Goal: Task Accomplishment & Management: Use online tool/utility

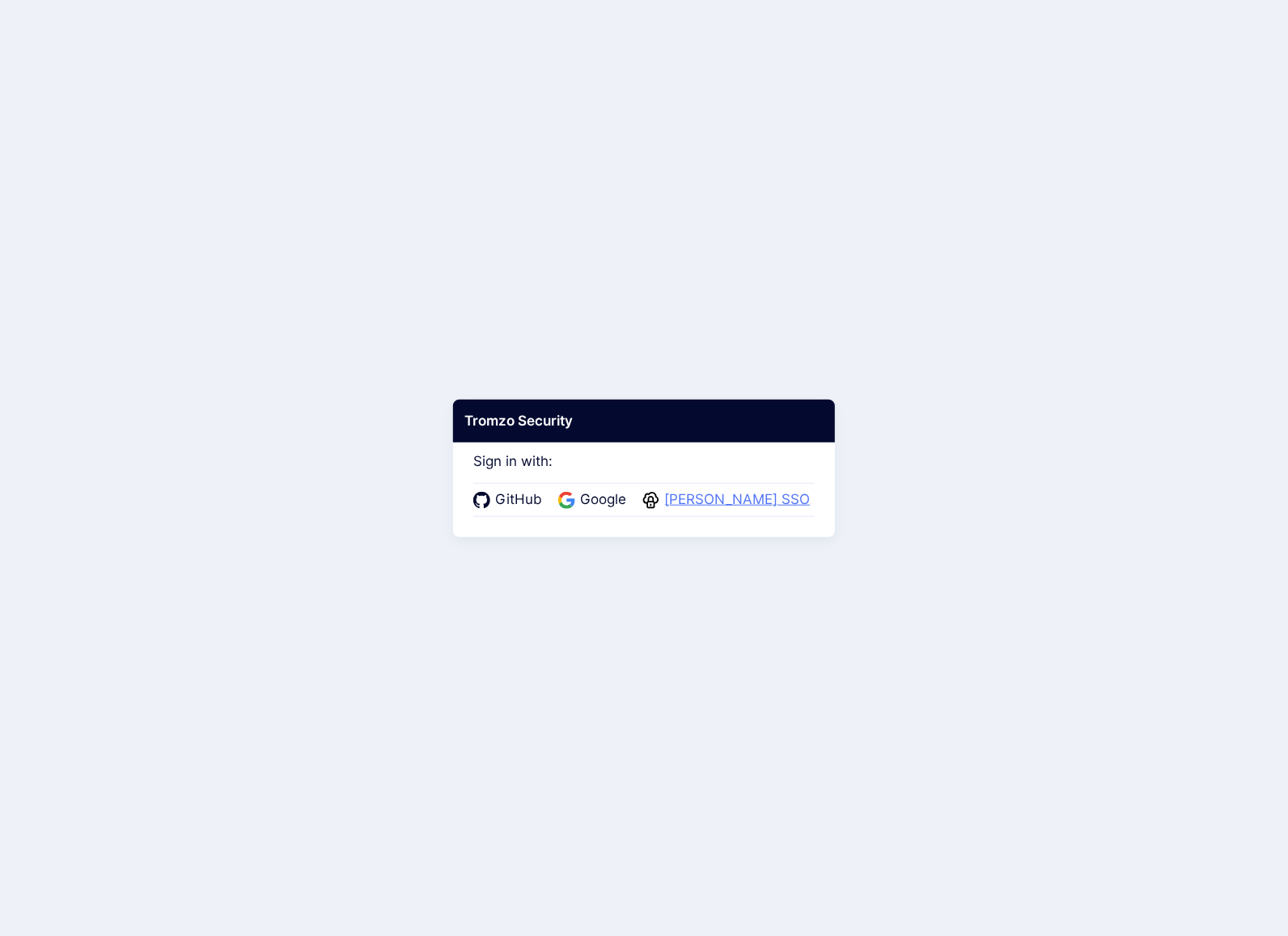
click at [793, 500] on span "[PERSON_NAME] SSO" at bounding box center [737, 500] width 155 height 21
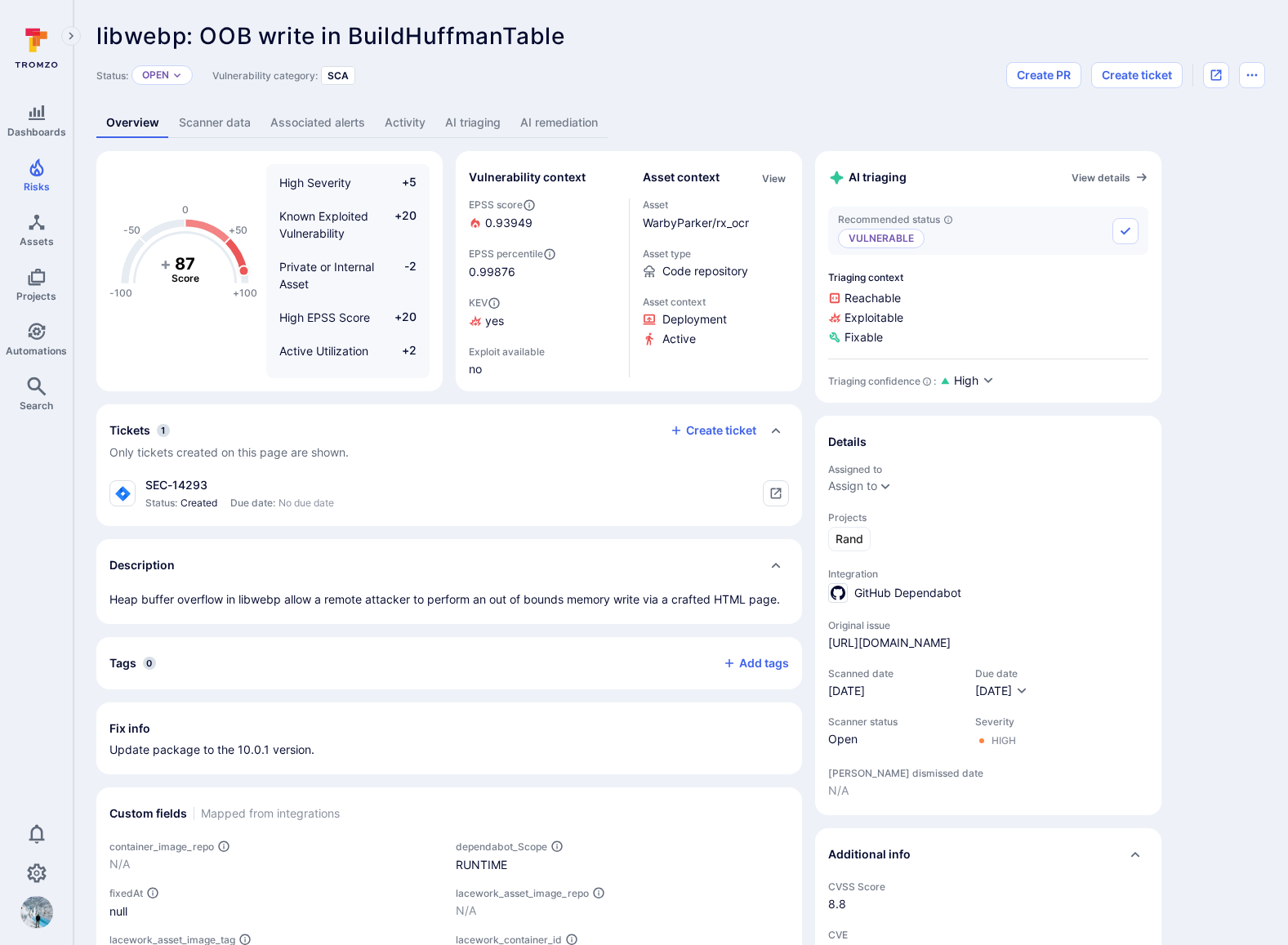
click at [539, 124] on link "AI remediation" at bounding box center [559, 123] width 97 height 30
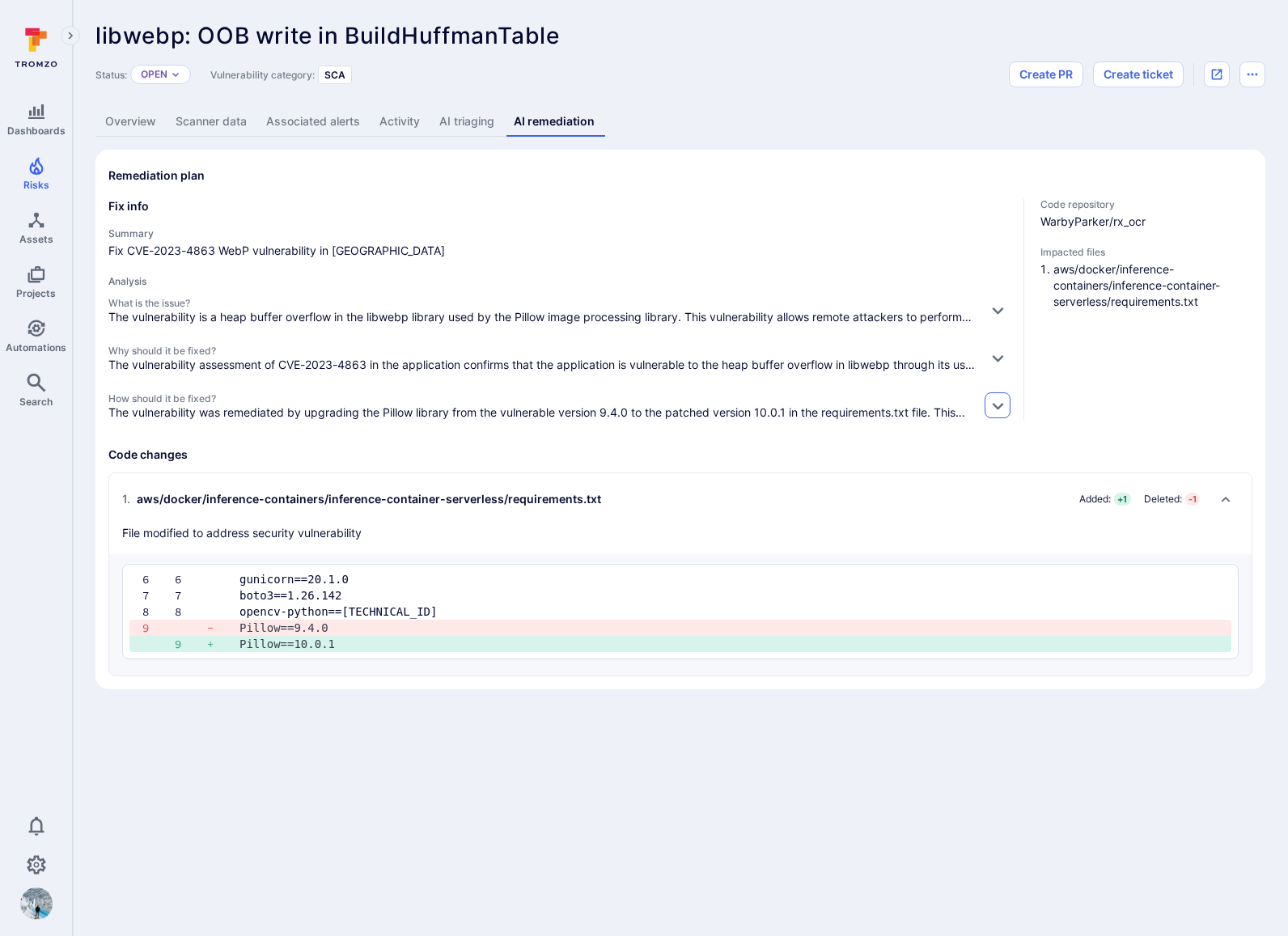
click at [993, 412] on icon "button" at bounding box center [997, 405] width 17 height 17
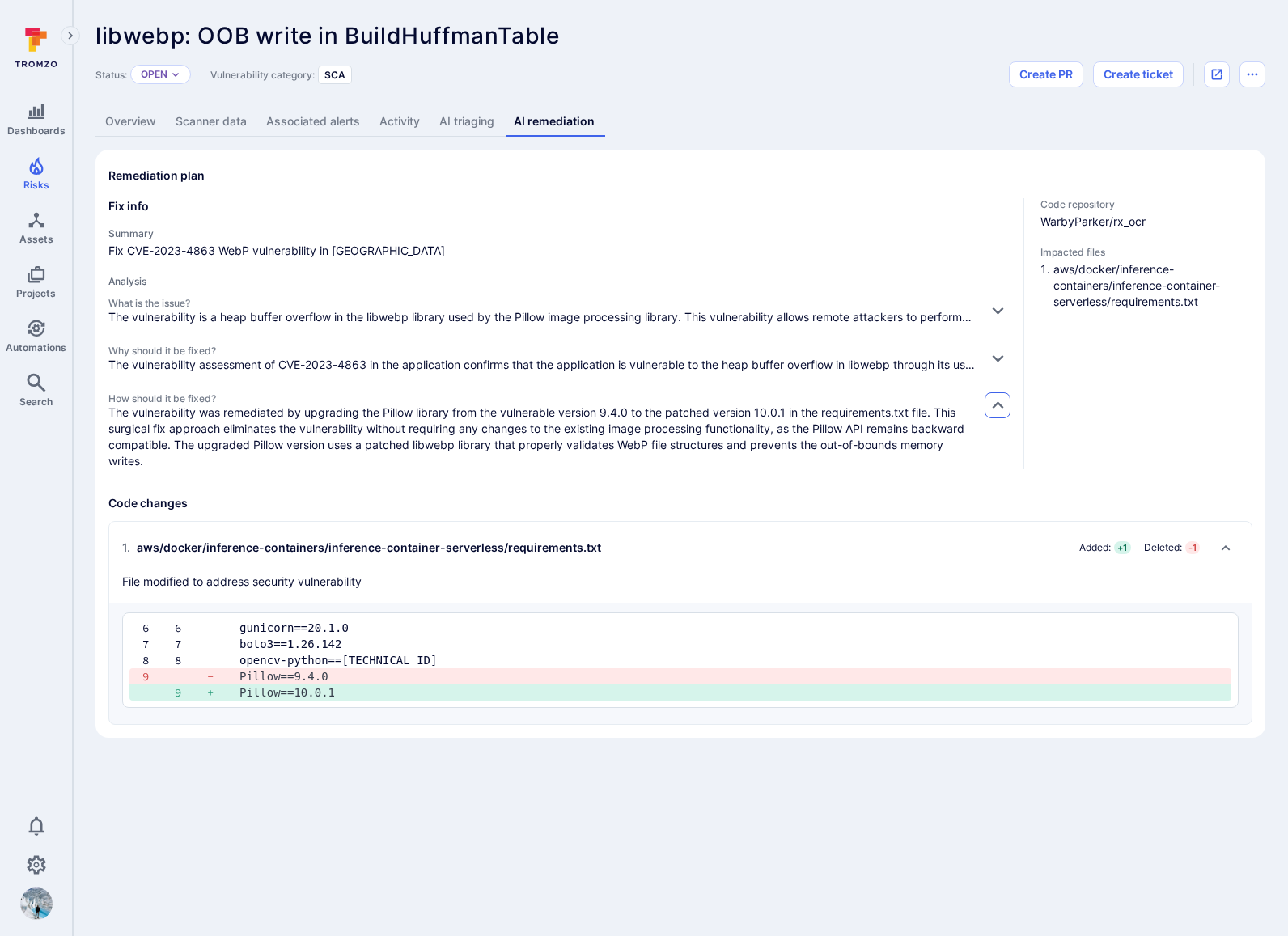
click at [994, 411] on icon "button" at bounding box center [997, 405] width 17 height 17
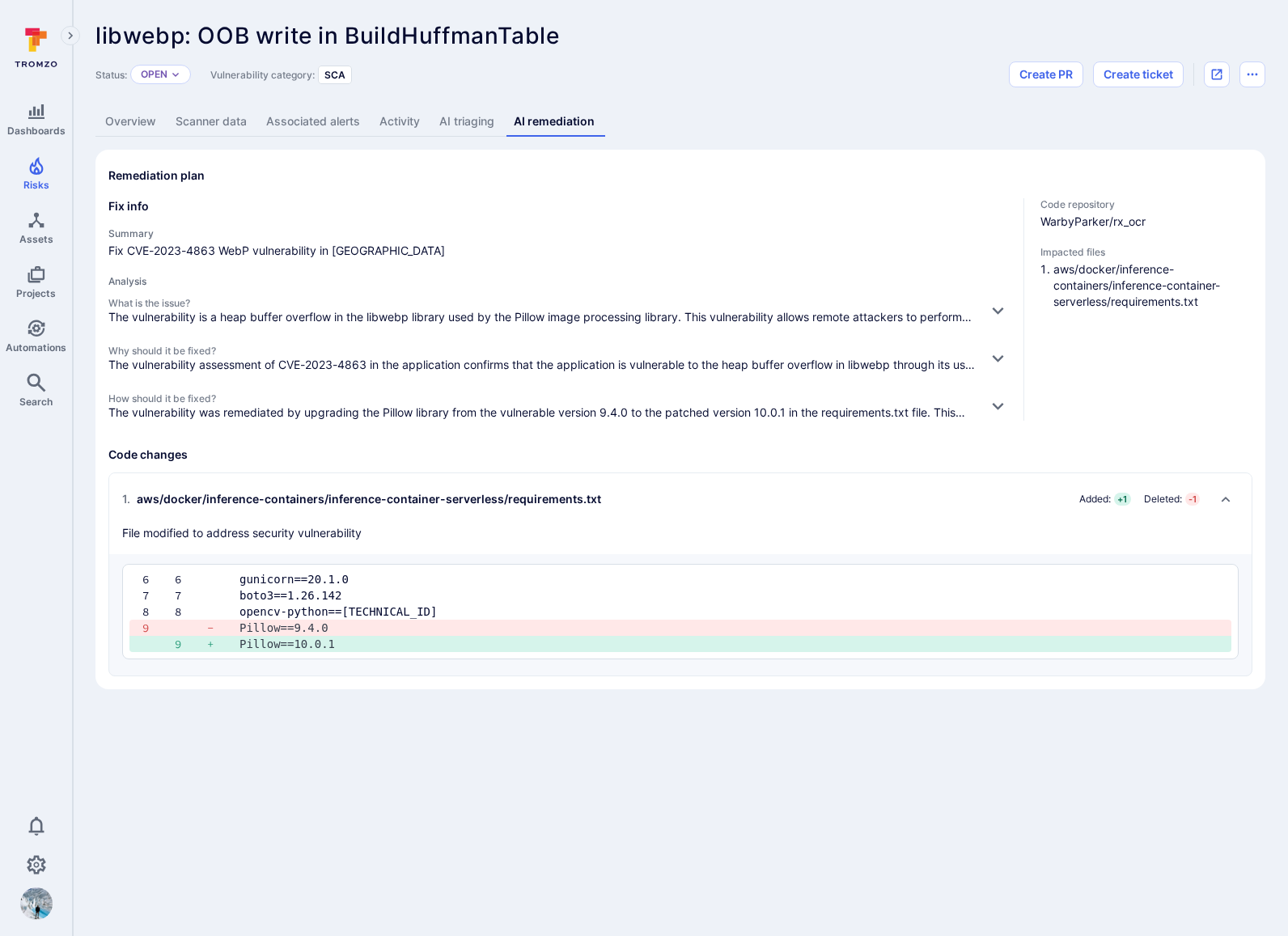
click at [135, 120] on link "Overview" at bounding box center [131, 122] width 70 height 30
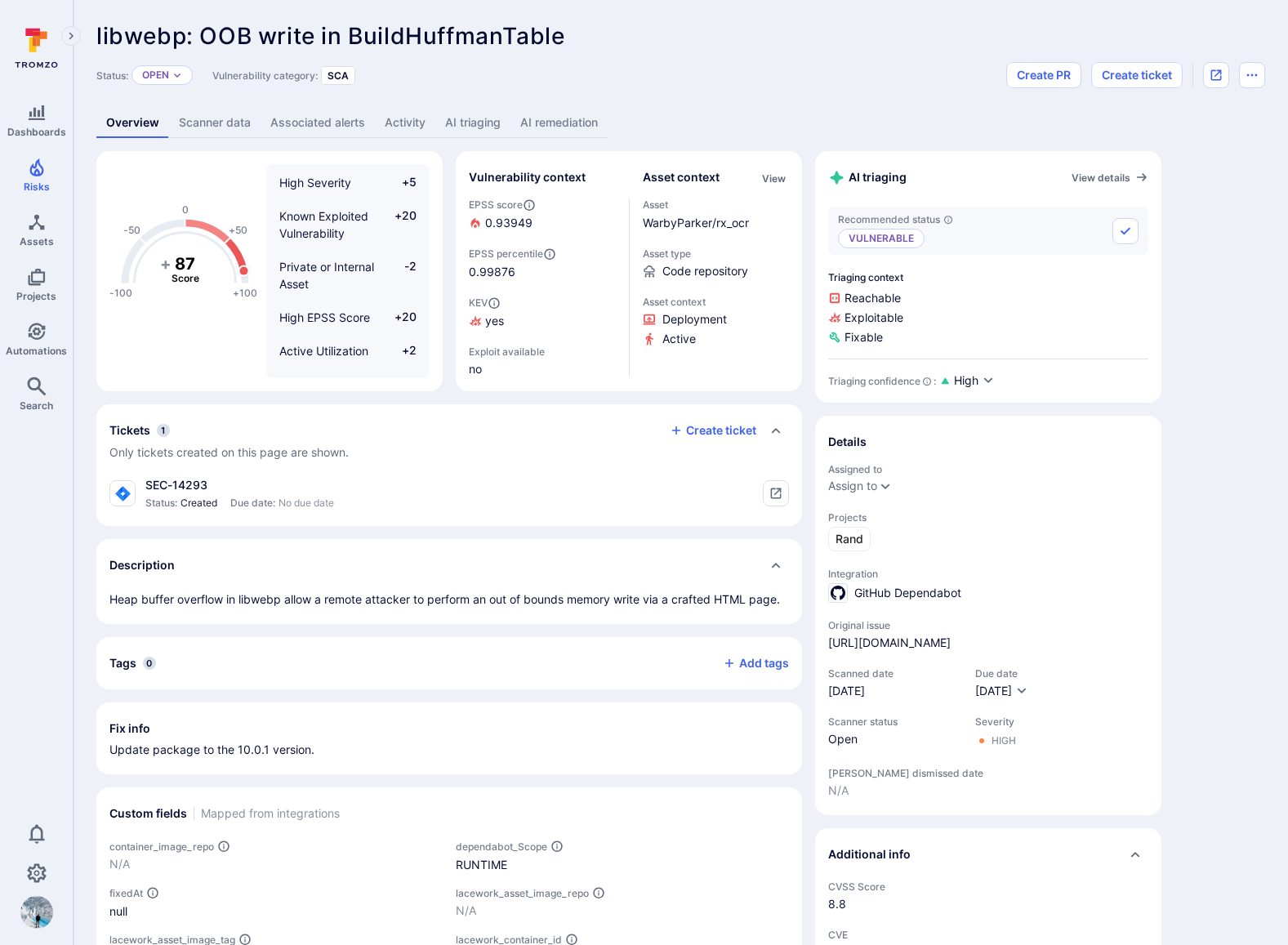
click at [231, 127] on link "Scanner data" at bounding box center [214, 123] width 91 height 30
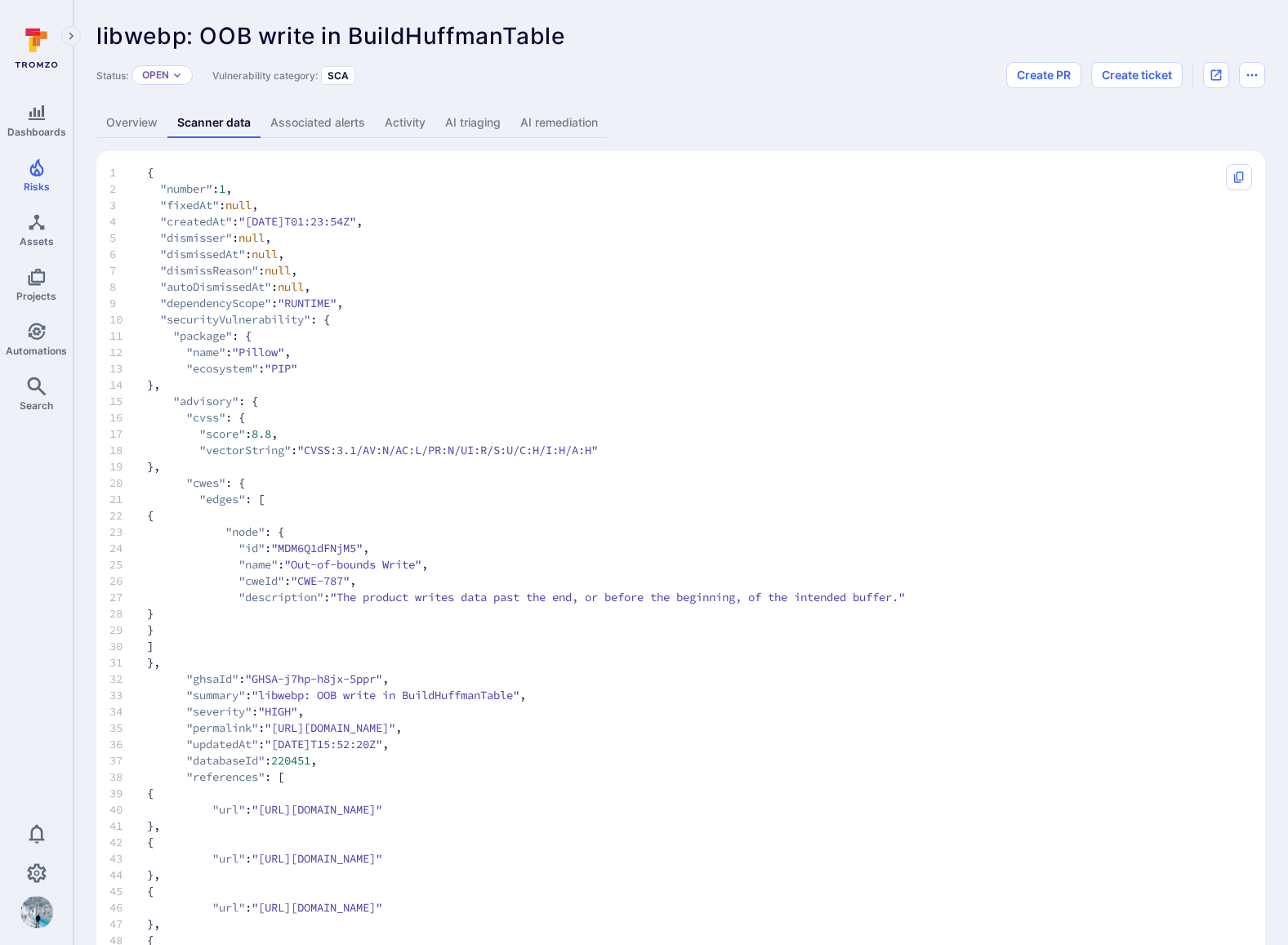
click at [300, 120] on link "Associated alerts" at bounding box center [317, 123] width 114 height 30
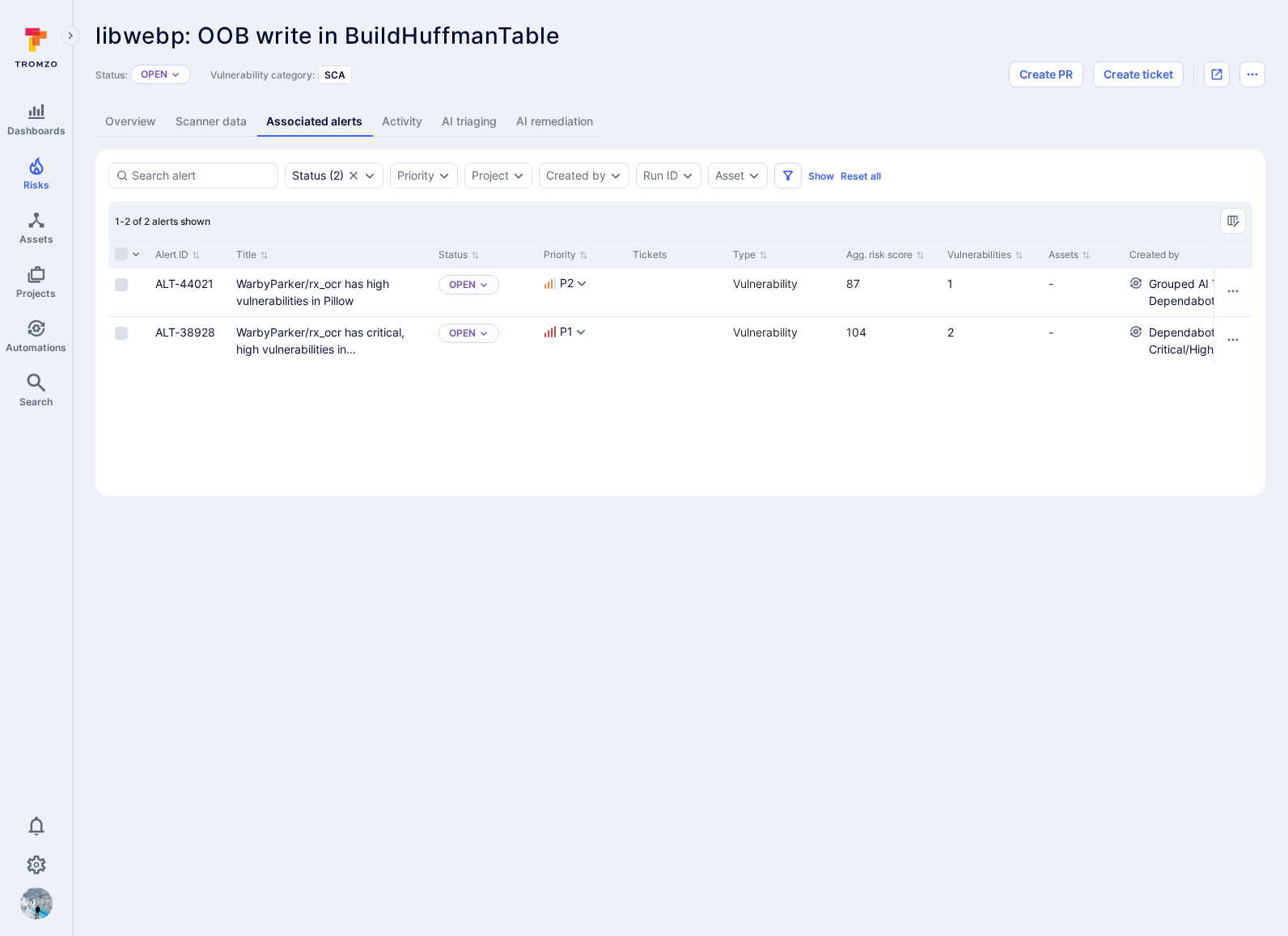
click at [234, 125] on link "Scanner data" at bounding box center [210, 122] width 90 height 30
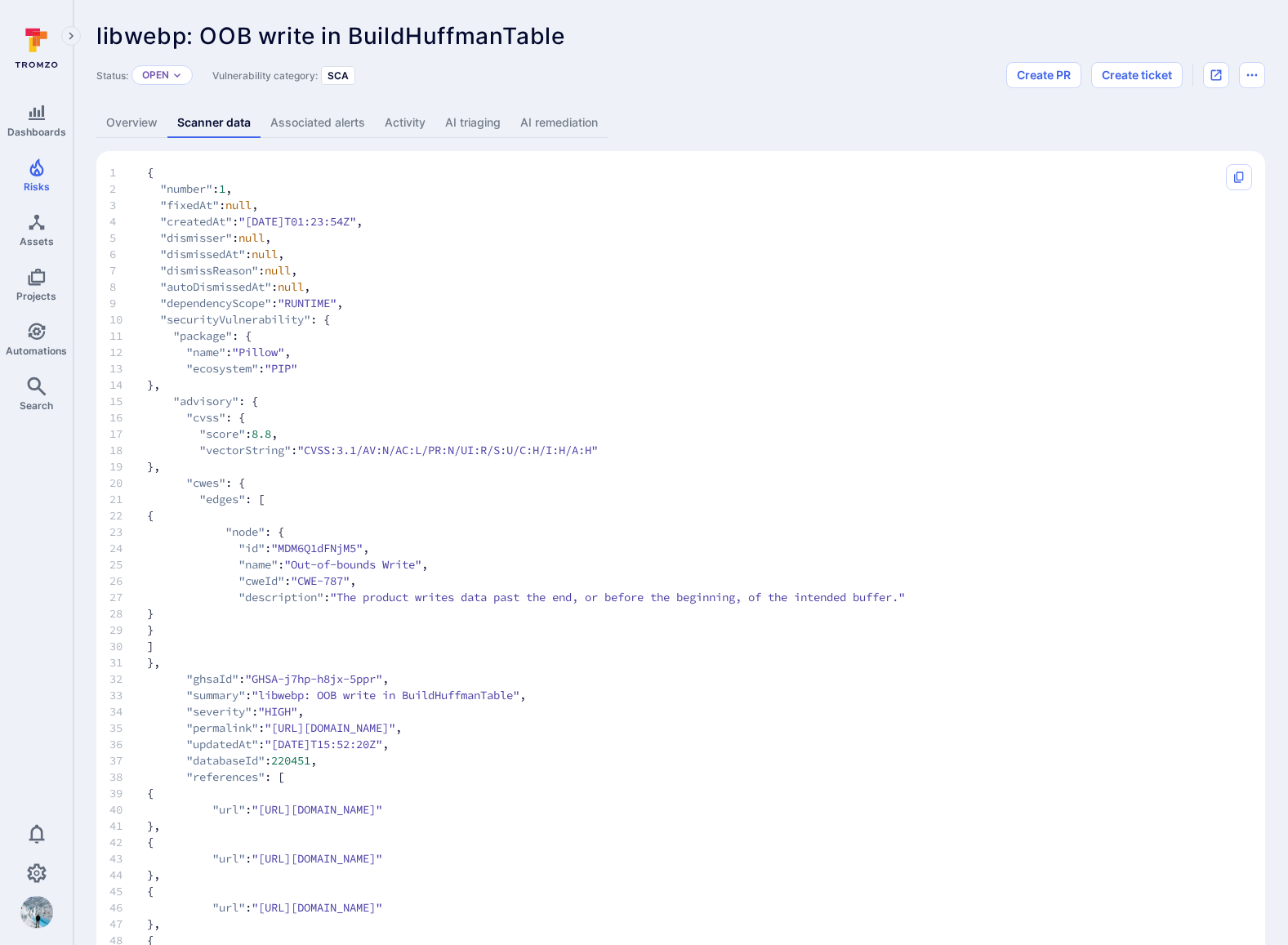
click at [467, 121] on link "AI triaging" at bounding box center [473, 123] width 75 height 30
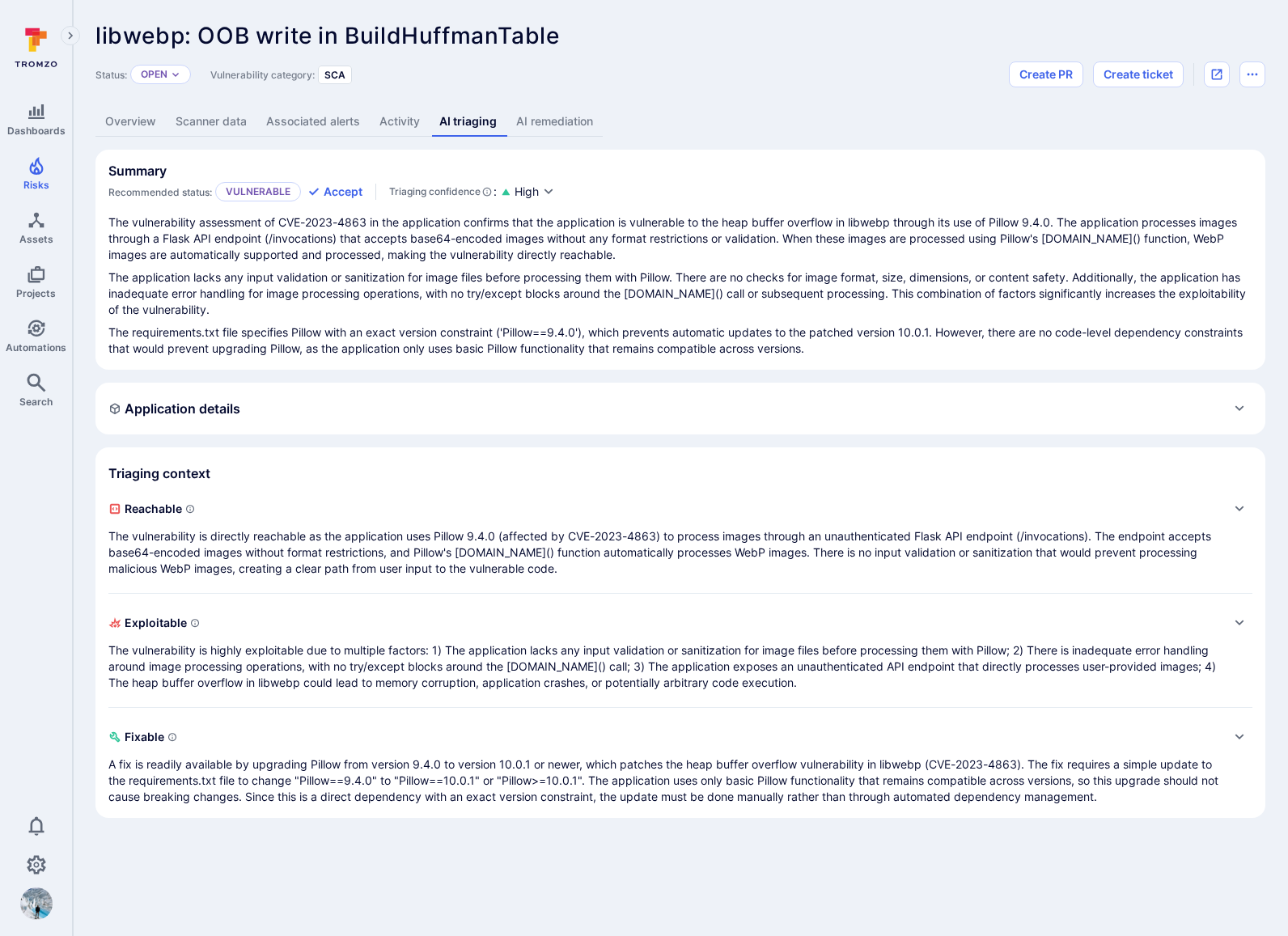
click at [142, 124] on link "Overview" at bounding box center [131, 122] width 70 height 30
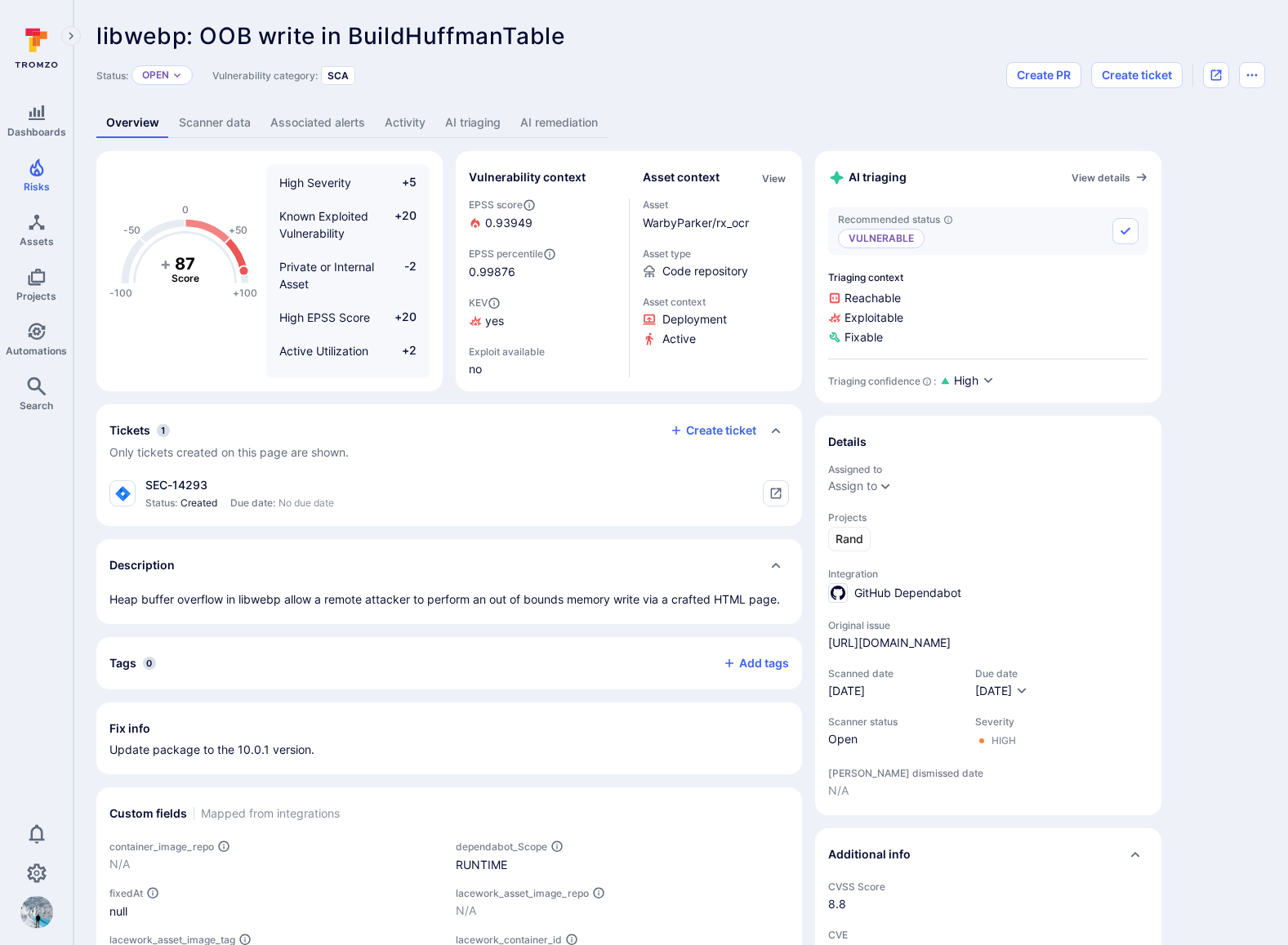
click at [495, 117] on link "AI triaging" at bounding box center [473, 123] width 75 height 30
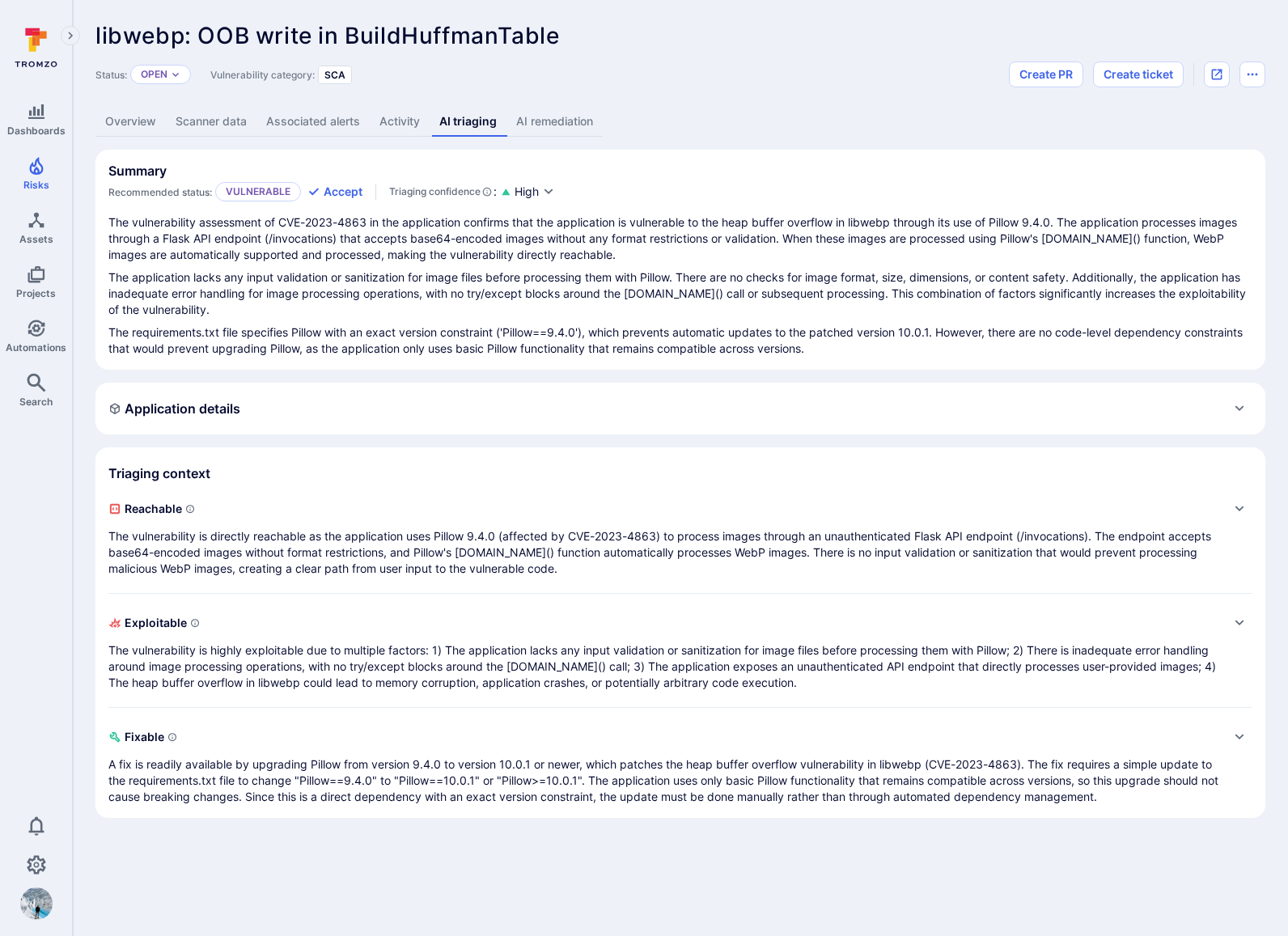
click at [221, 117] on link "Scanner data" at bounding box center [210, 122] width 90 height 30
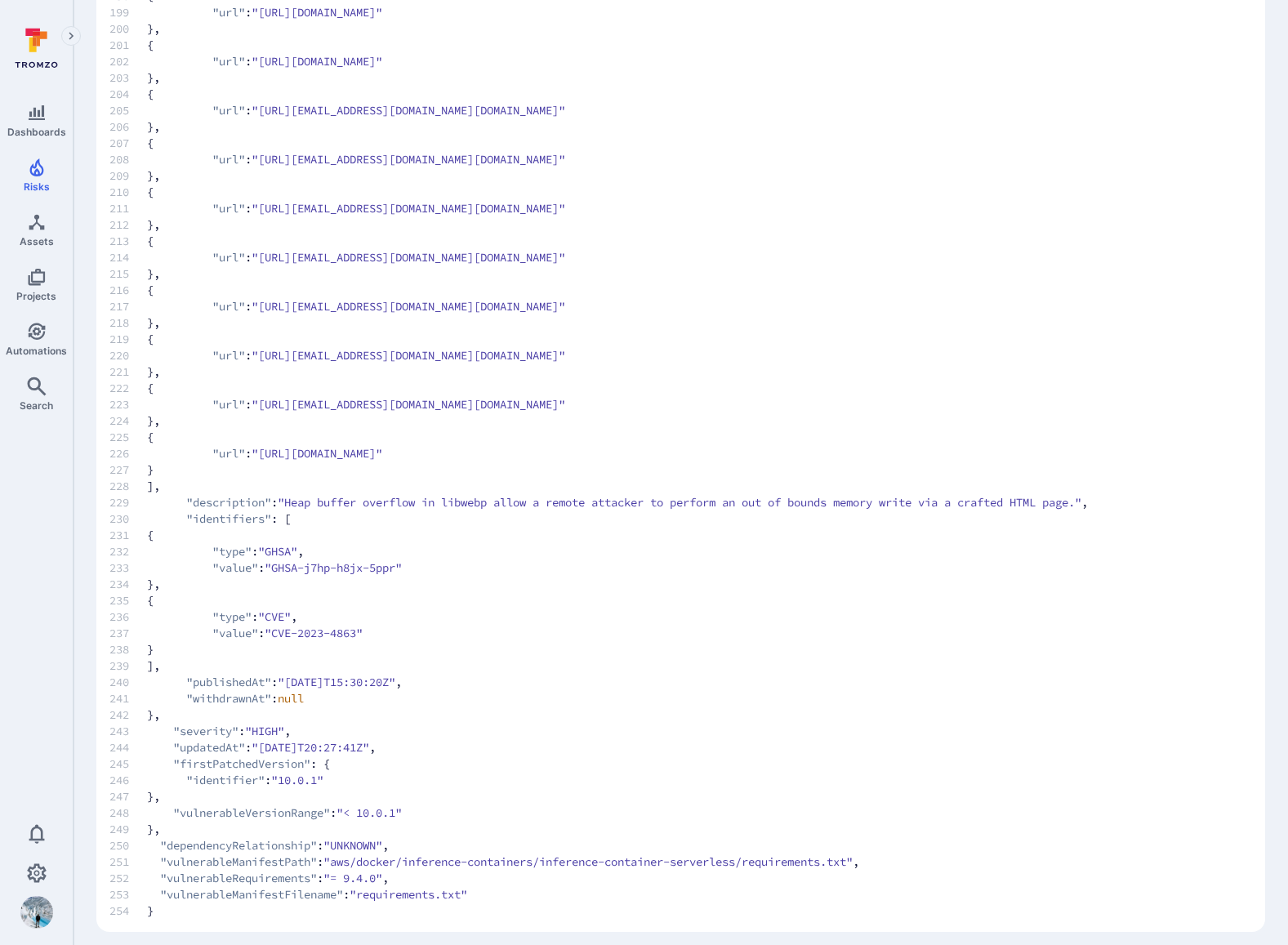
scroll to position [3405, 0]
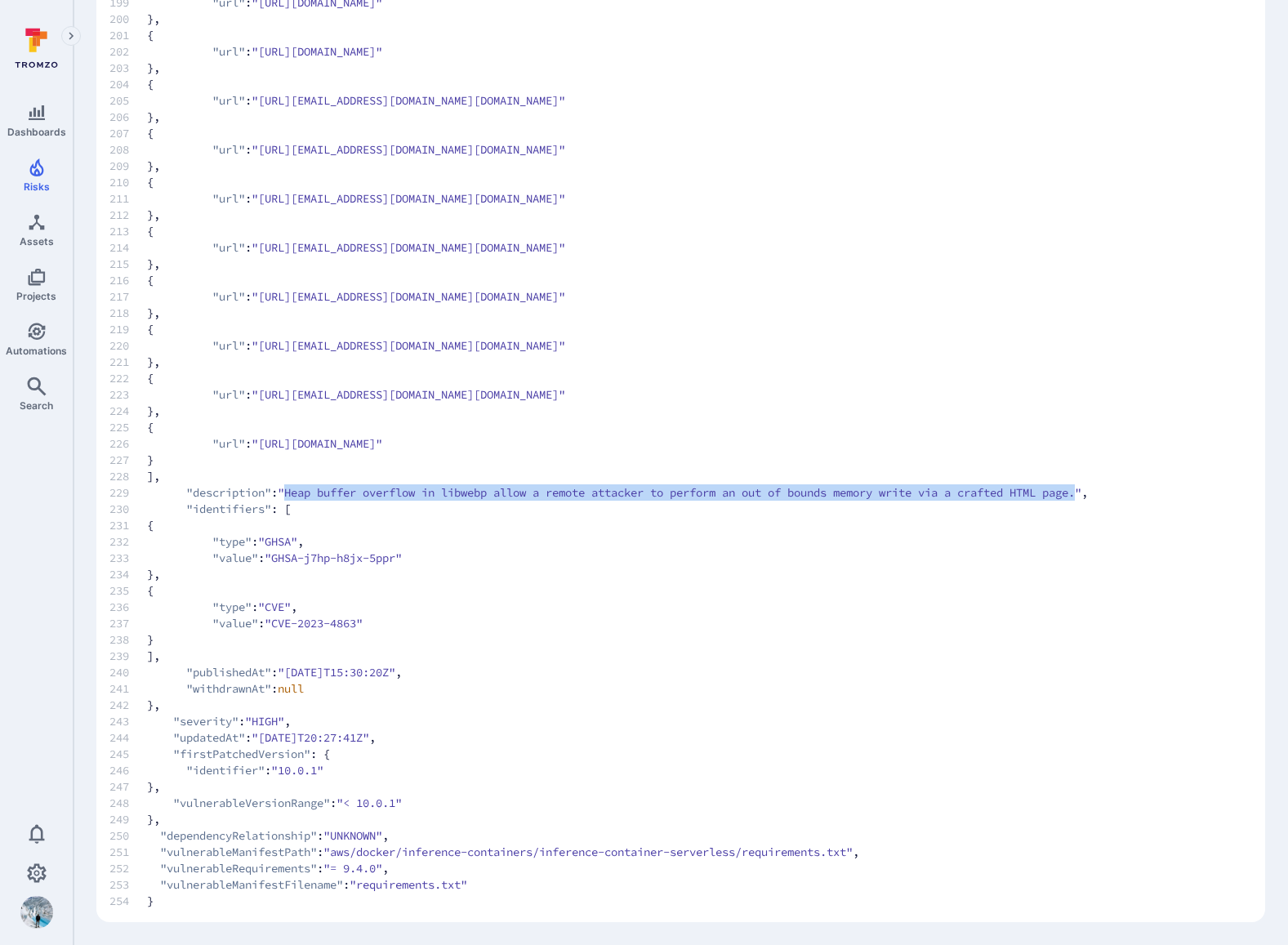
drag, startPoint x: 1128, startPoint y: 492, endPoint x: 393, endPoint y: 517, distance: 735.4
click at [299, 491] on span ""Heap buffer overflow in libwebp allow a remote attacker to perform an out of b…" at bounding box center [680, 492] width 804 height 16
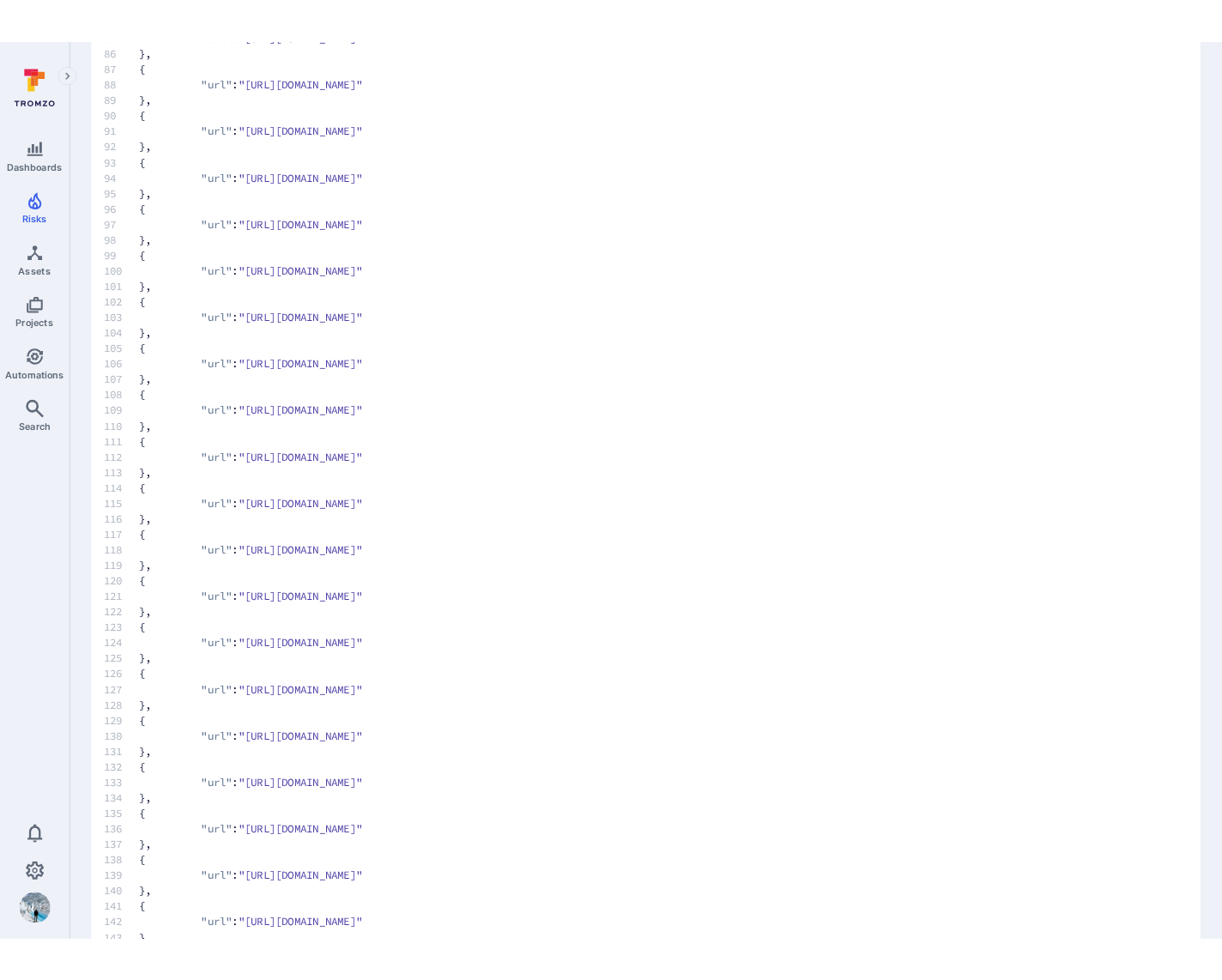
scroll to position [0, 0]
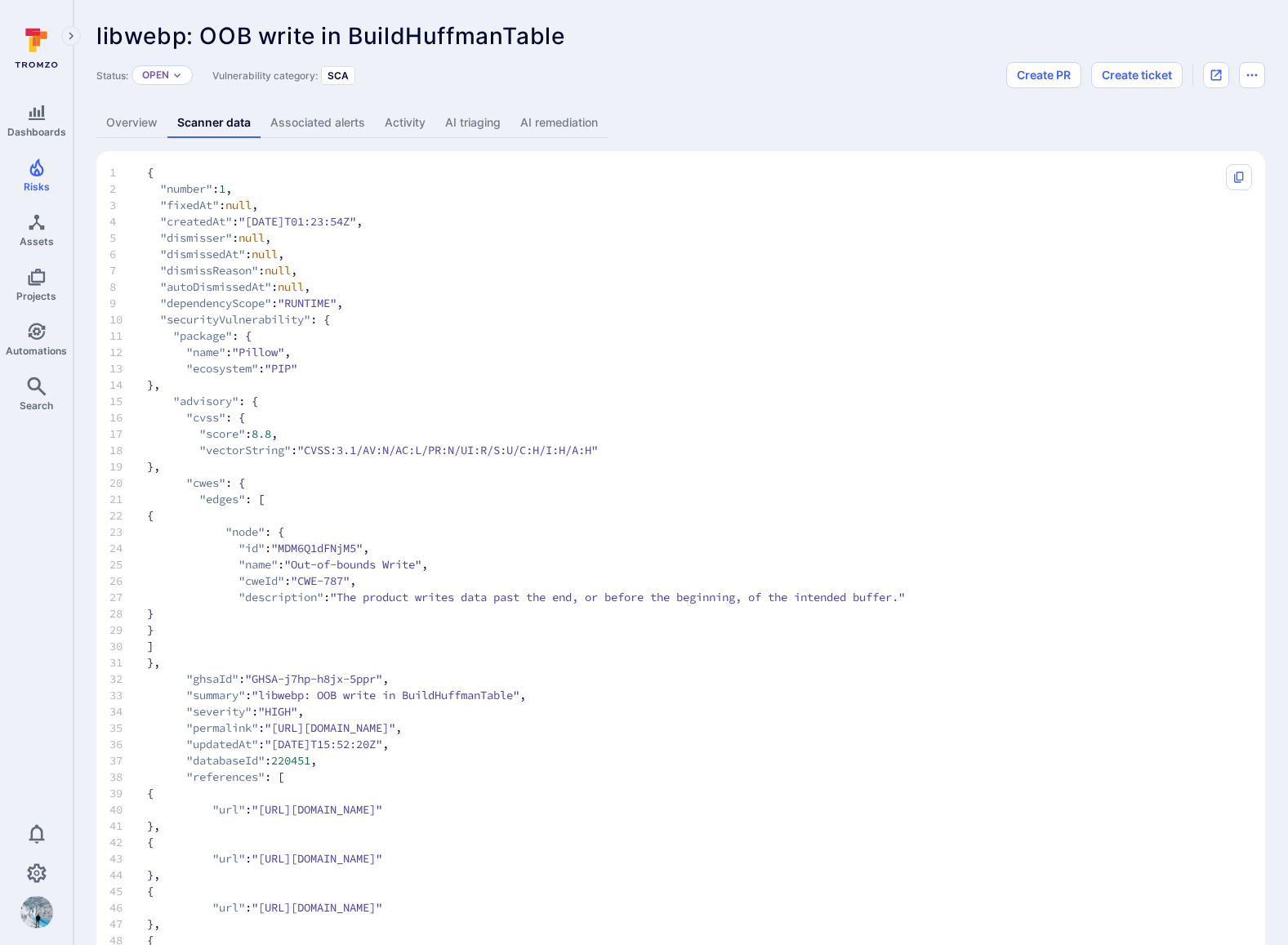
drag, startPoint x: 136, startPoint y: 122, endPoint x: 166, endPoint y: 140, distance: 35.0
click at [136, 122] on link "Overview" at bounding box center [132, 123] width 71 height 30
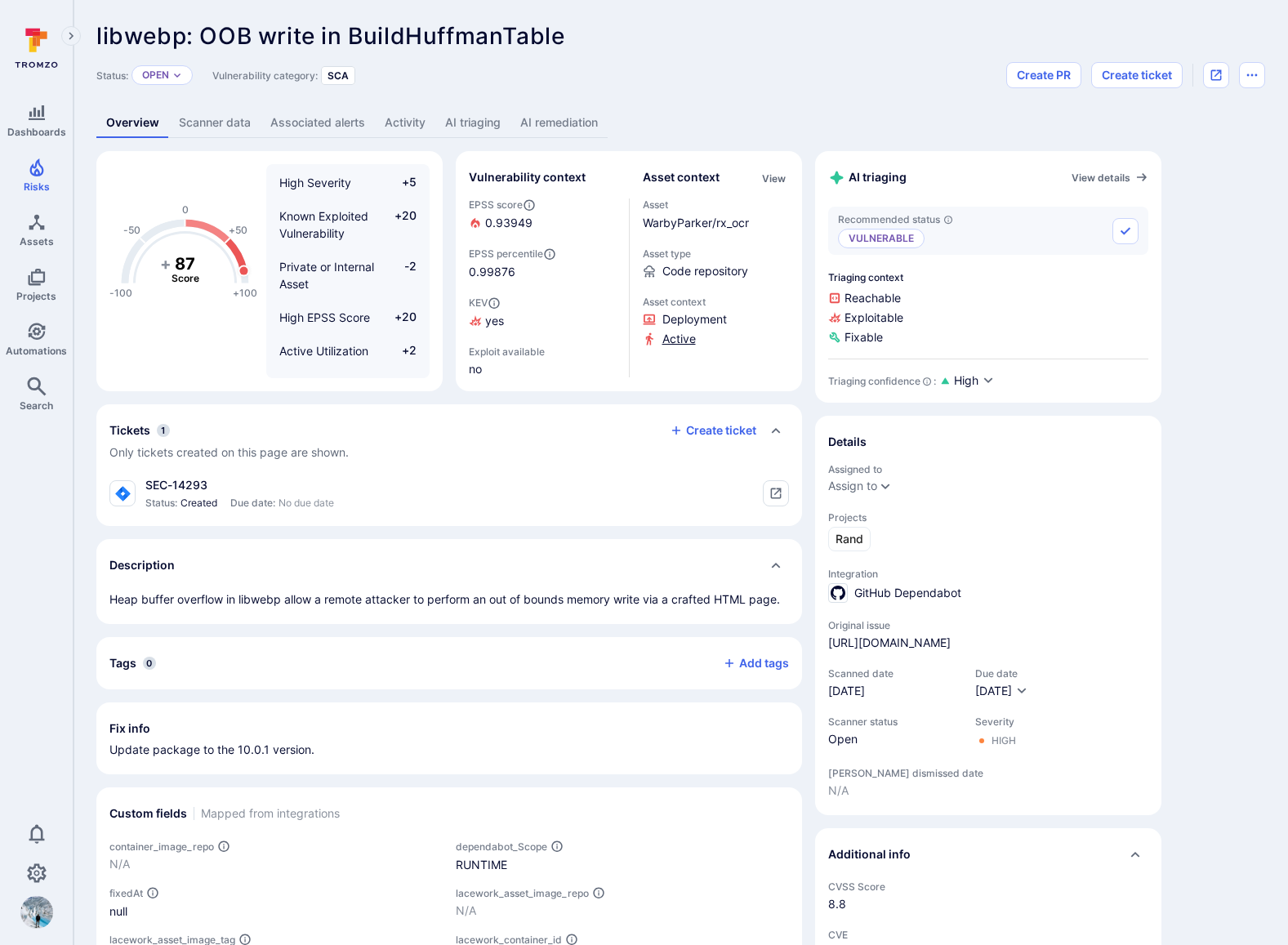
click at [664, 339] on span "Active" at bounding box center [679, 339] width 34 height 16
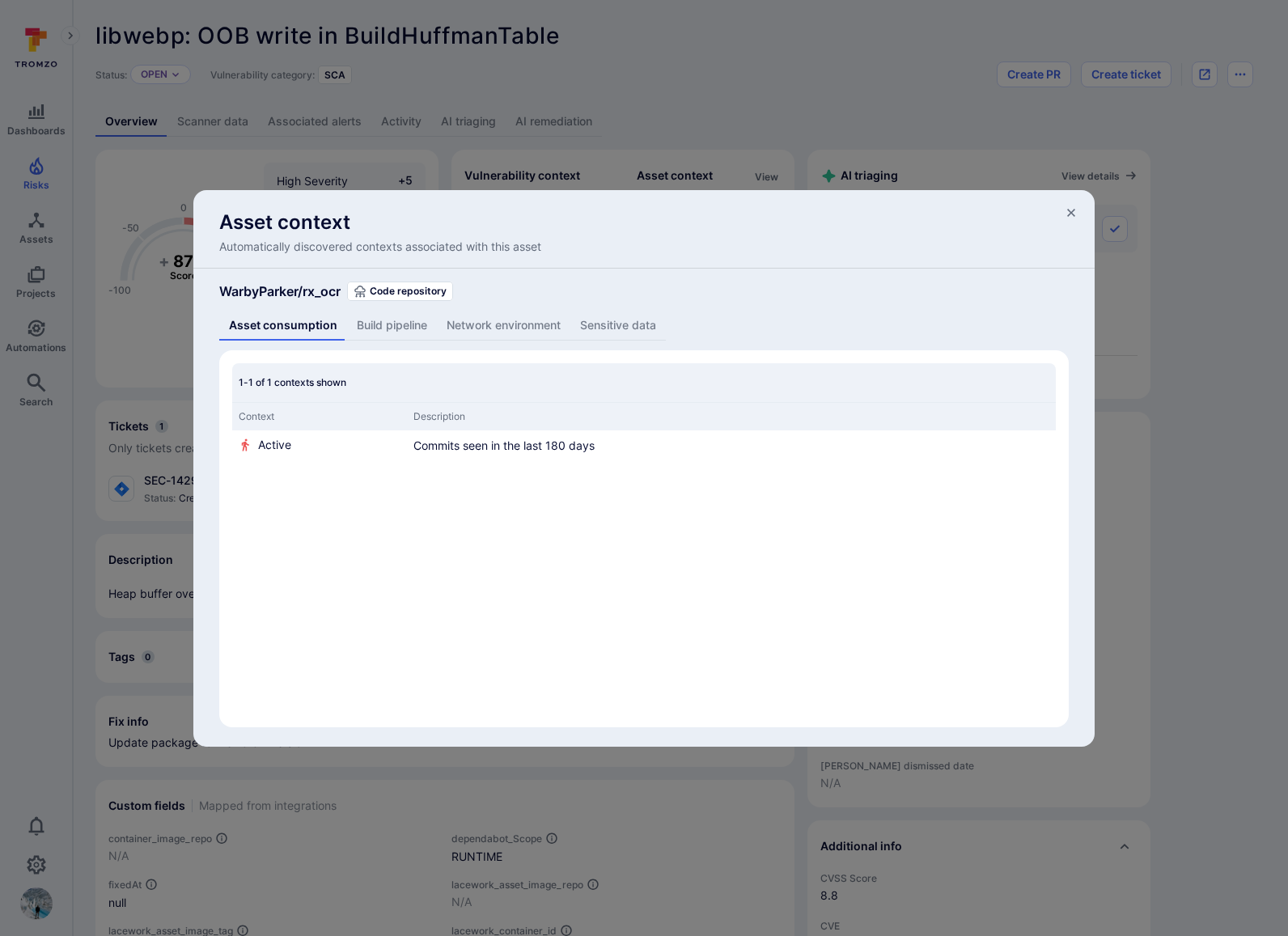
click at [476, 323] on button "Network environment" at bounding box center [503, 325] width 133 height 30
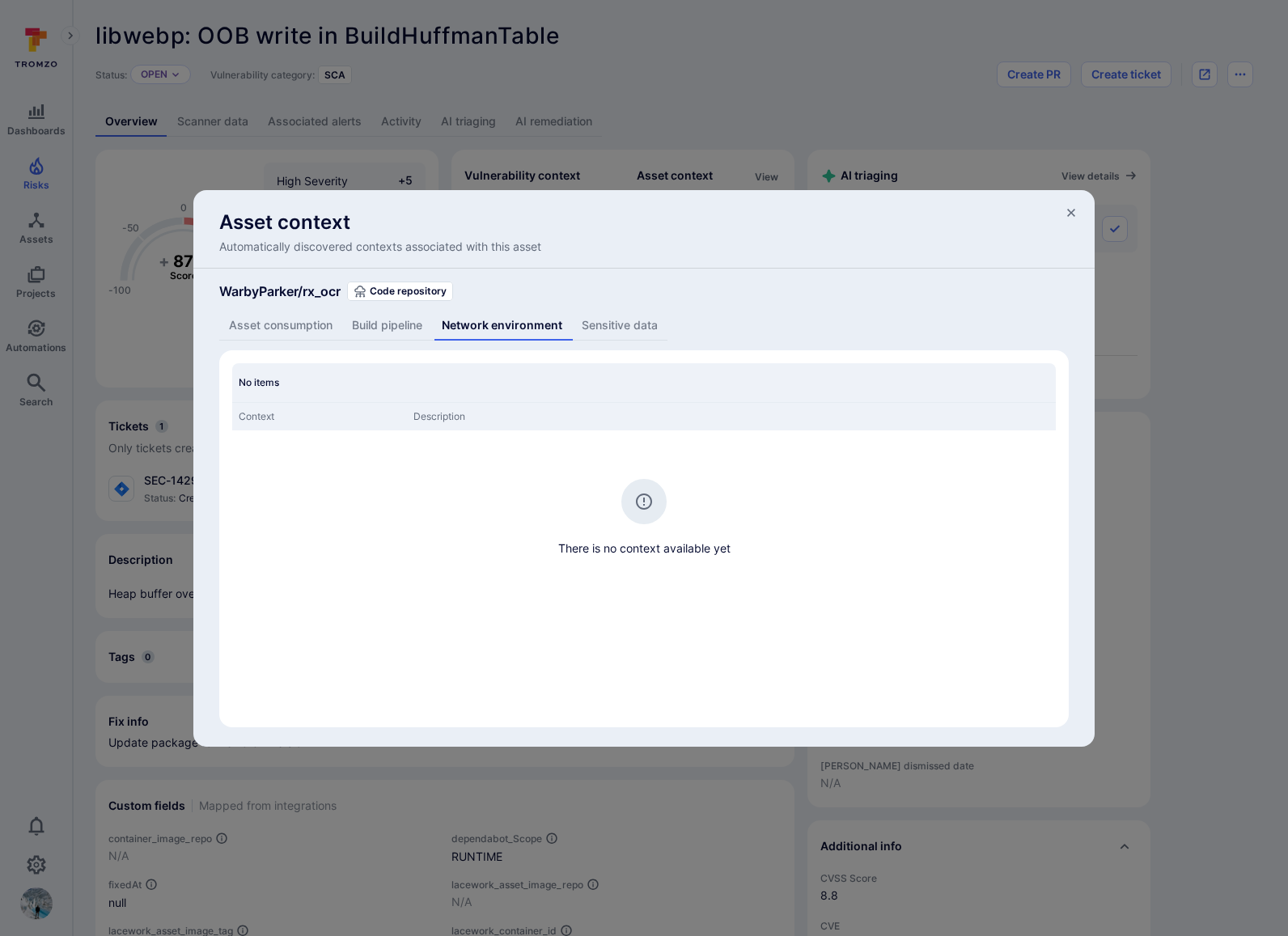
click at [395, 325] on button "Build pipeline" at bounding box center [387, 325] width 89 height 30
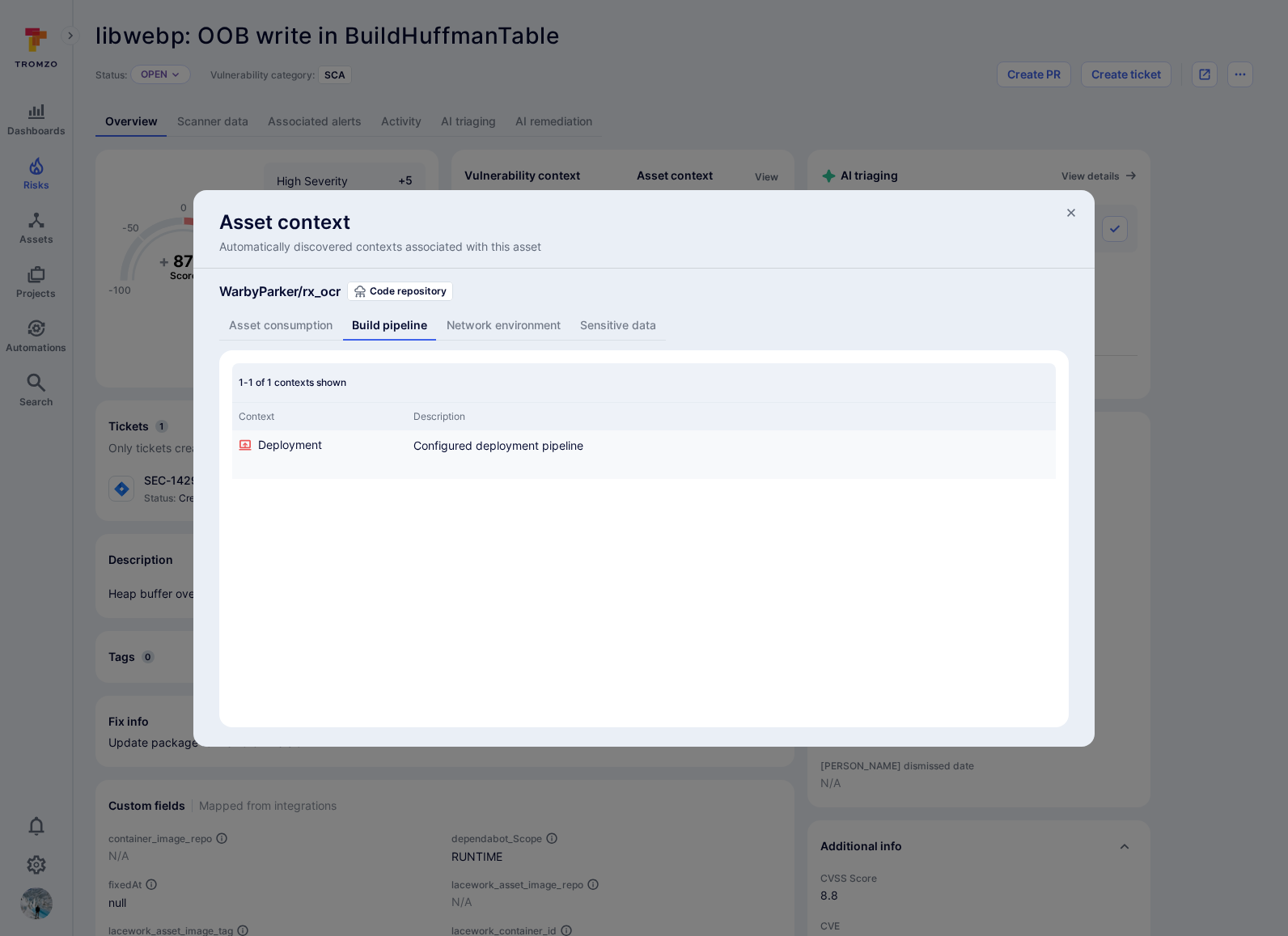
click at [288, 450] on span "Deployment" at bounding box center [289, 445] width 64 height 16
click at [614, 323] on button "Sensitive data" at bounding box center [617, 325] width 96 height 30
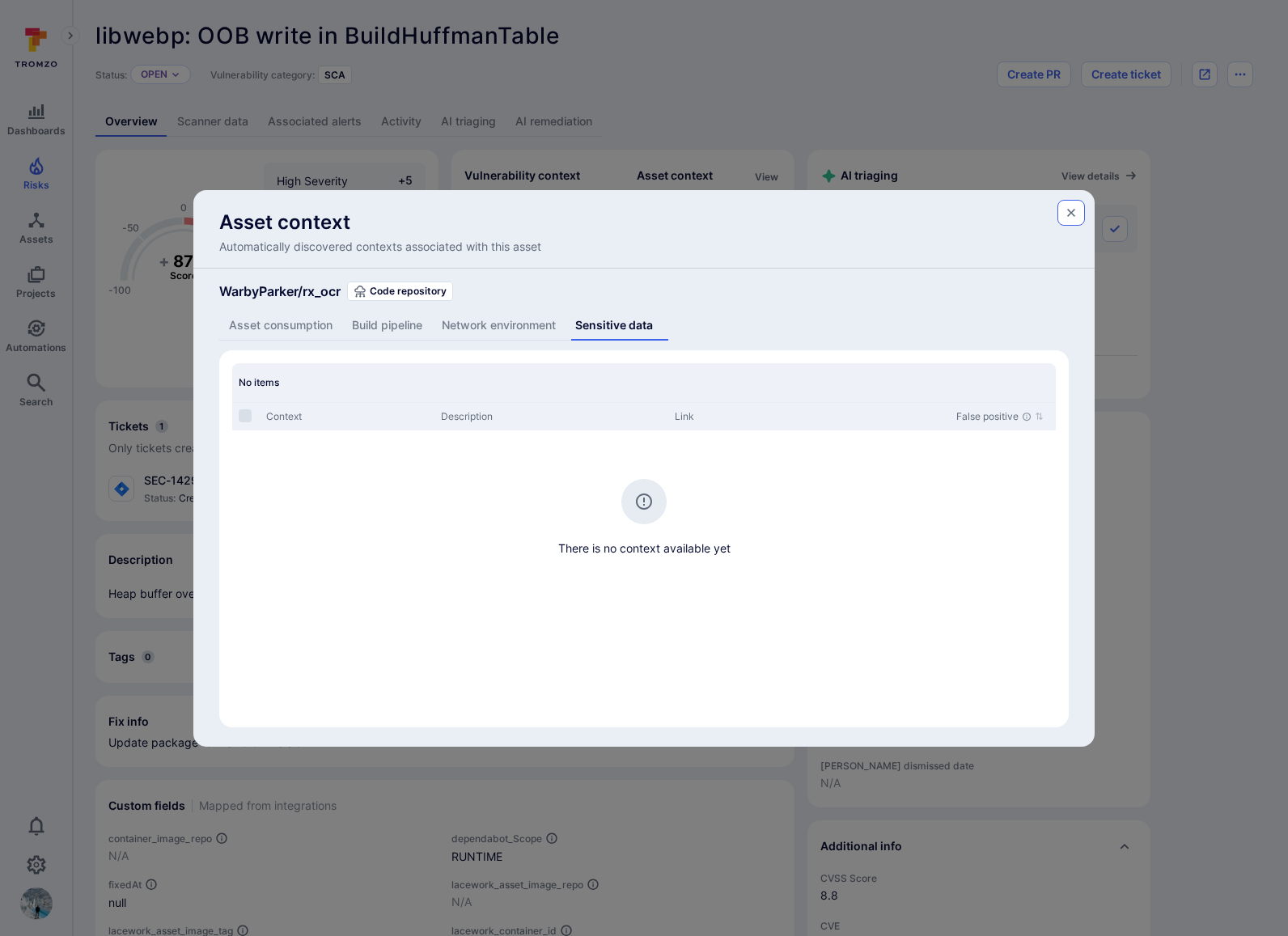
click at [1077, 216] on icon "button" at bounding box center [1071, 212] width 13 height 13
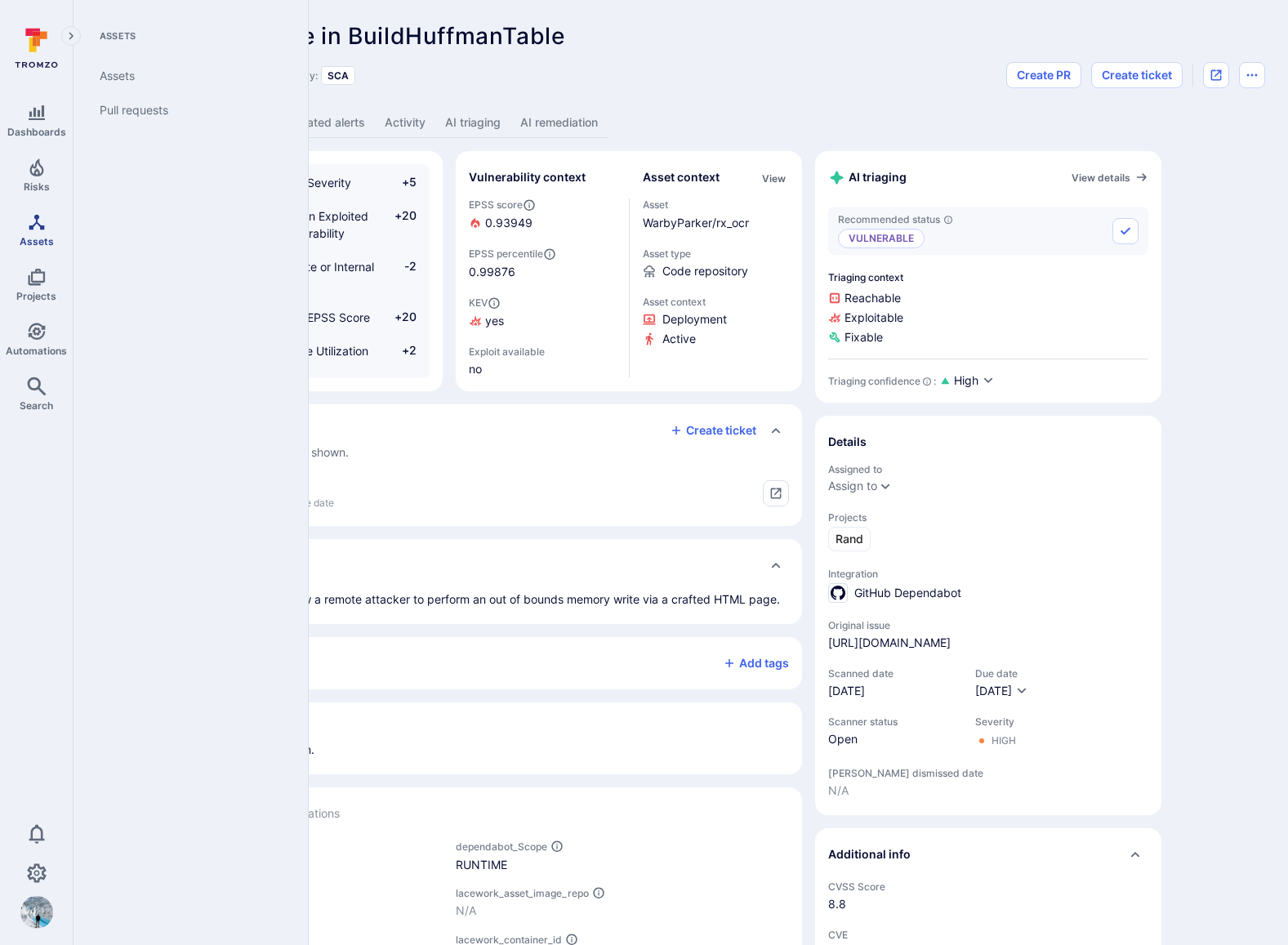
click at [39, 226] on icon "Assets" at bounding box center [36, 222] width 19 height 19
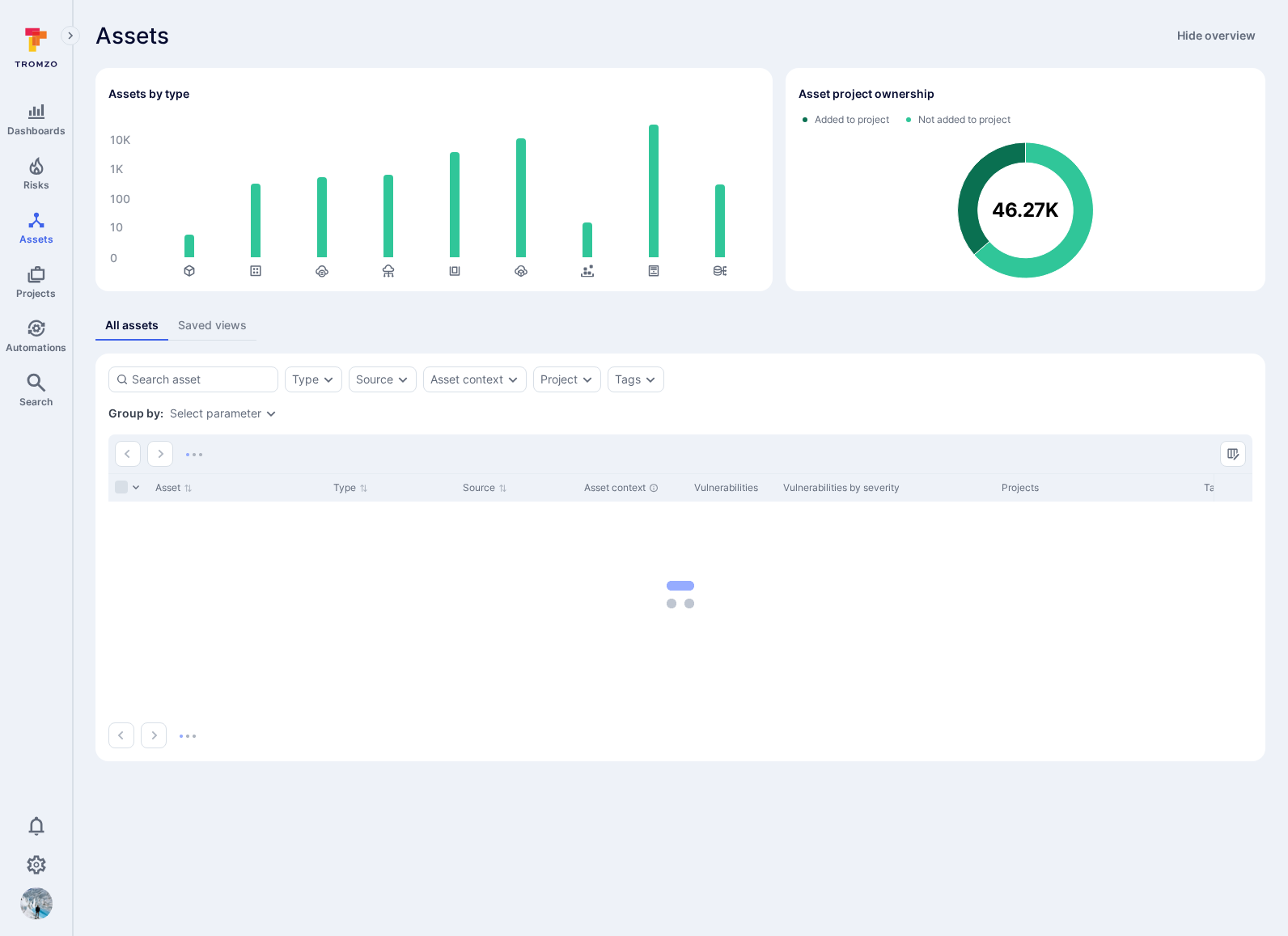
click at [500, 317] on div "All assets Saved views" at bounding box center [680, 325] width 1170 height 30
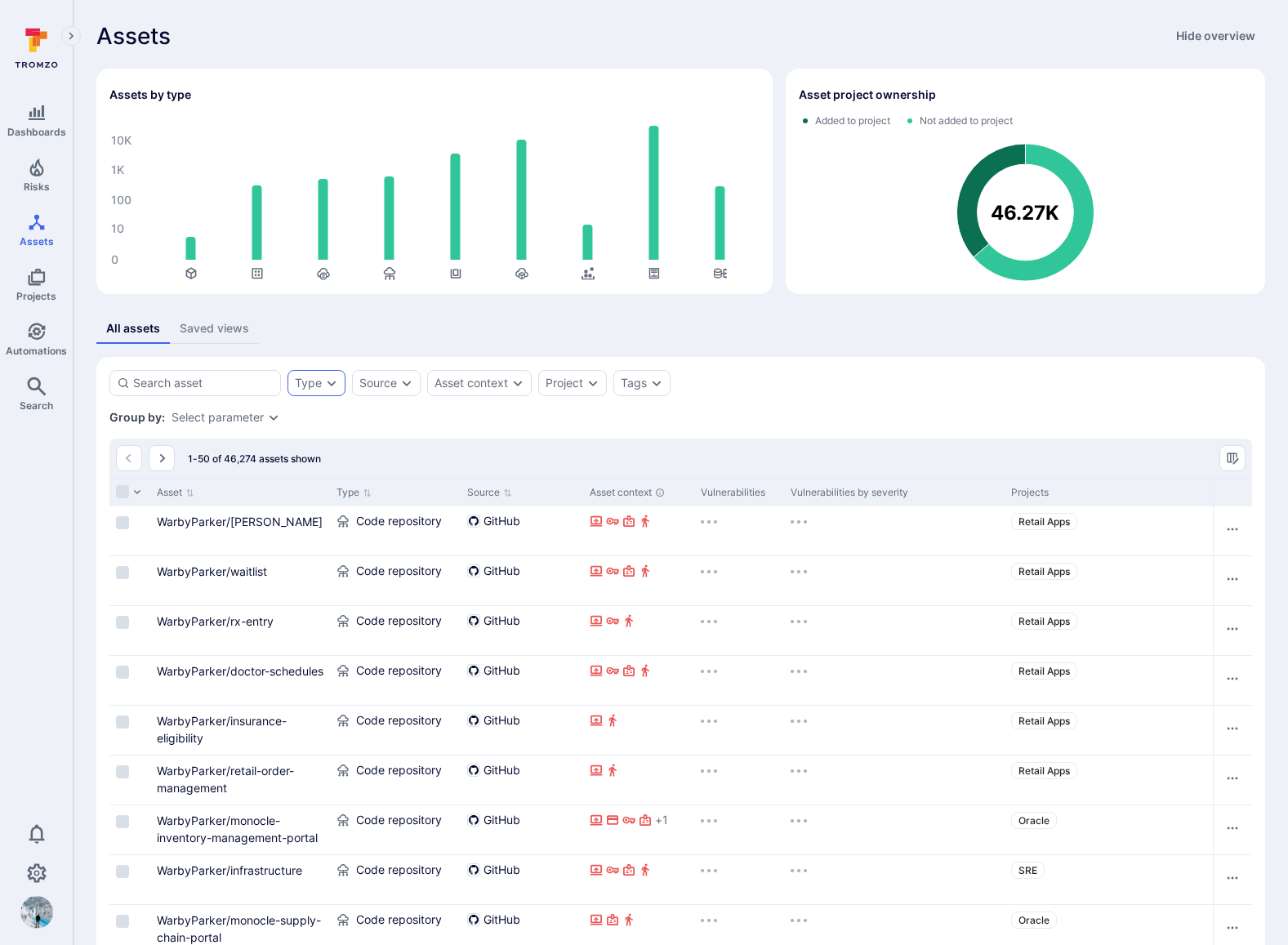
click at [388, 385] on div "Source" at bounding box center [378, 383] width 37 height 13
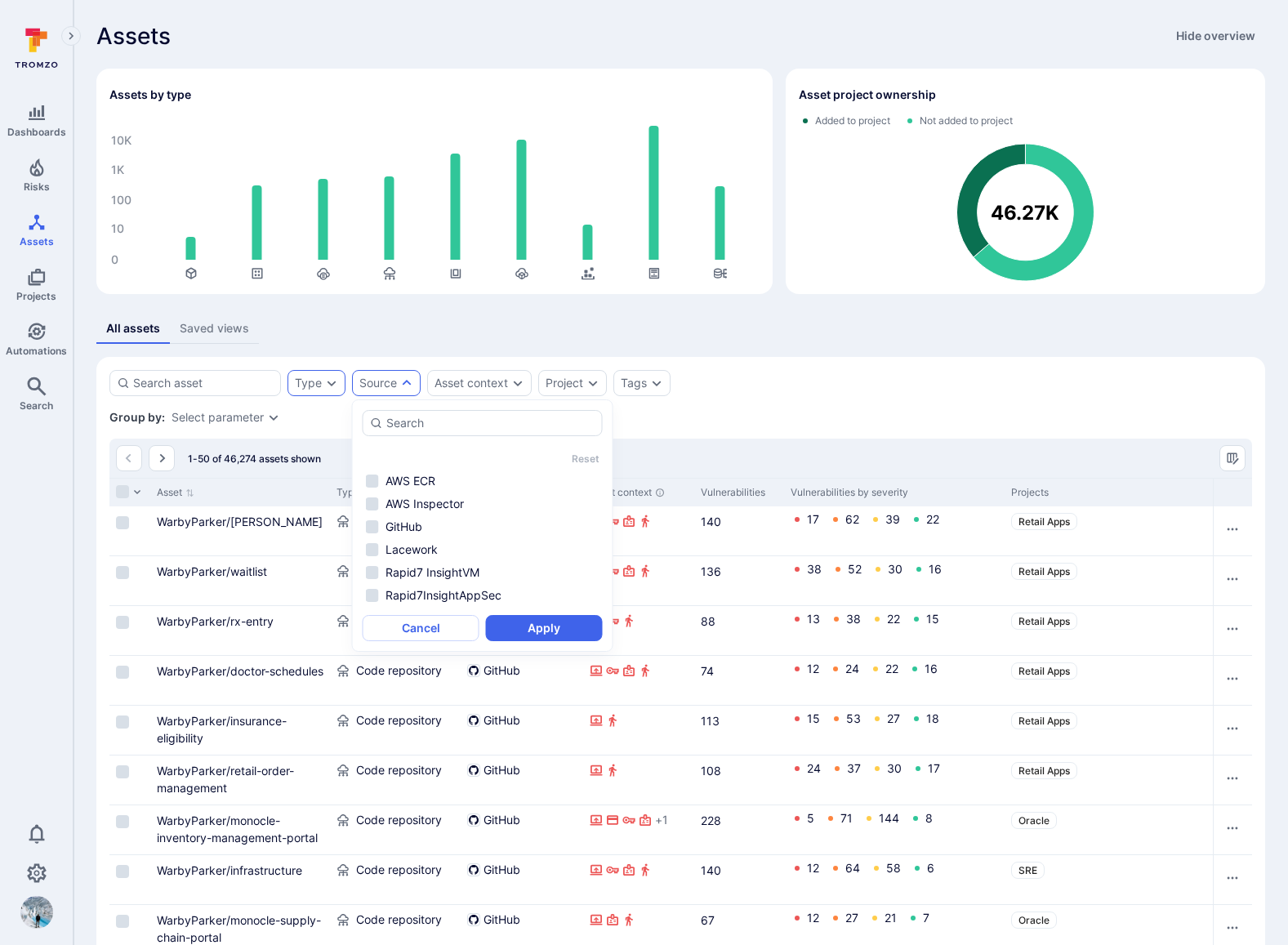
click at [320, 385] on div "Type" at bounding box center [308, 383] width 27 height 13
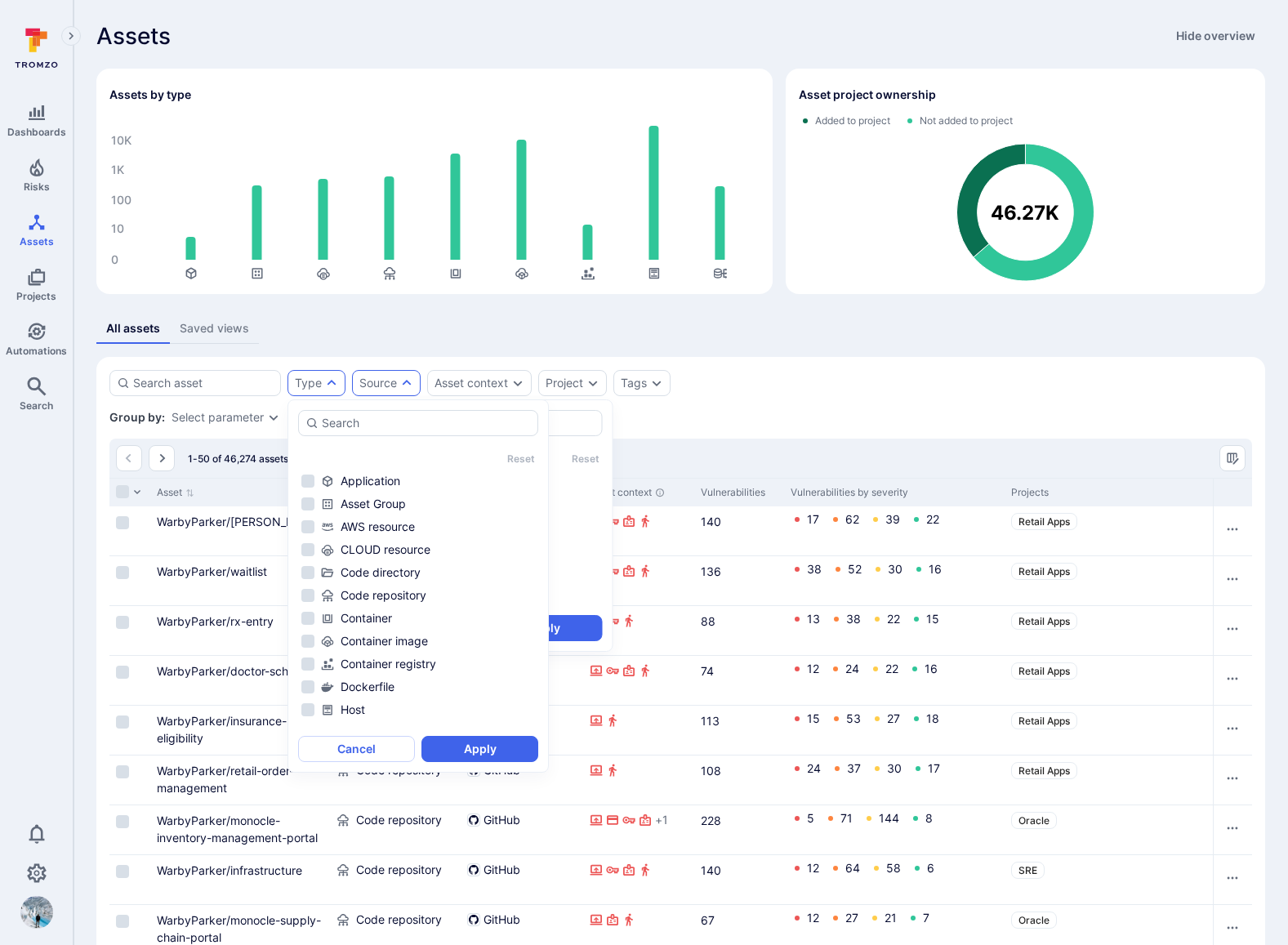
click at [631, 328] on div "All assets Saved views" at bounding box center [681, 329] width 1168 height 30
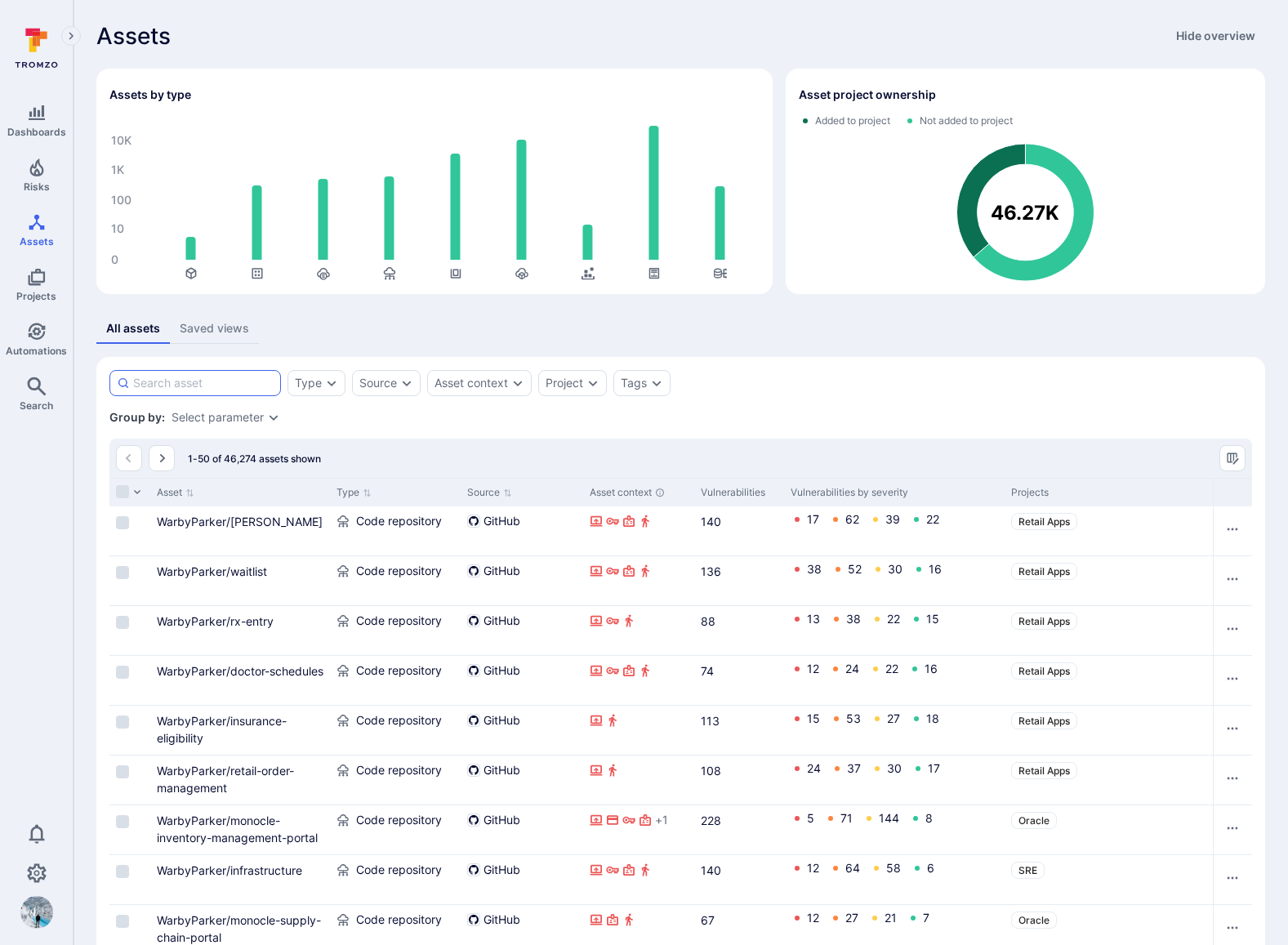
click at [207, 386] on input at bounding box center [203, 383] width 141 height 16
type input "ocr"
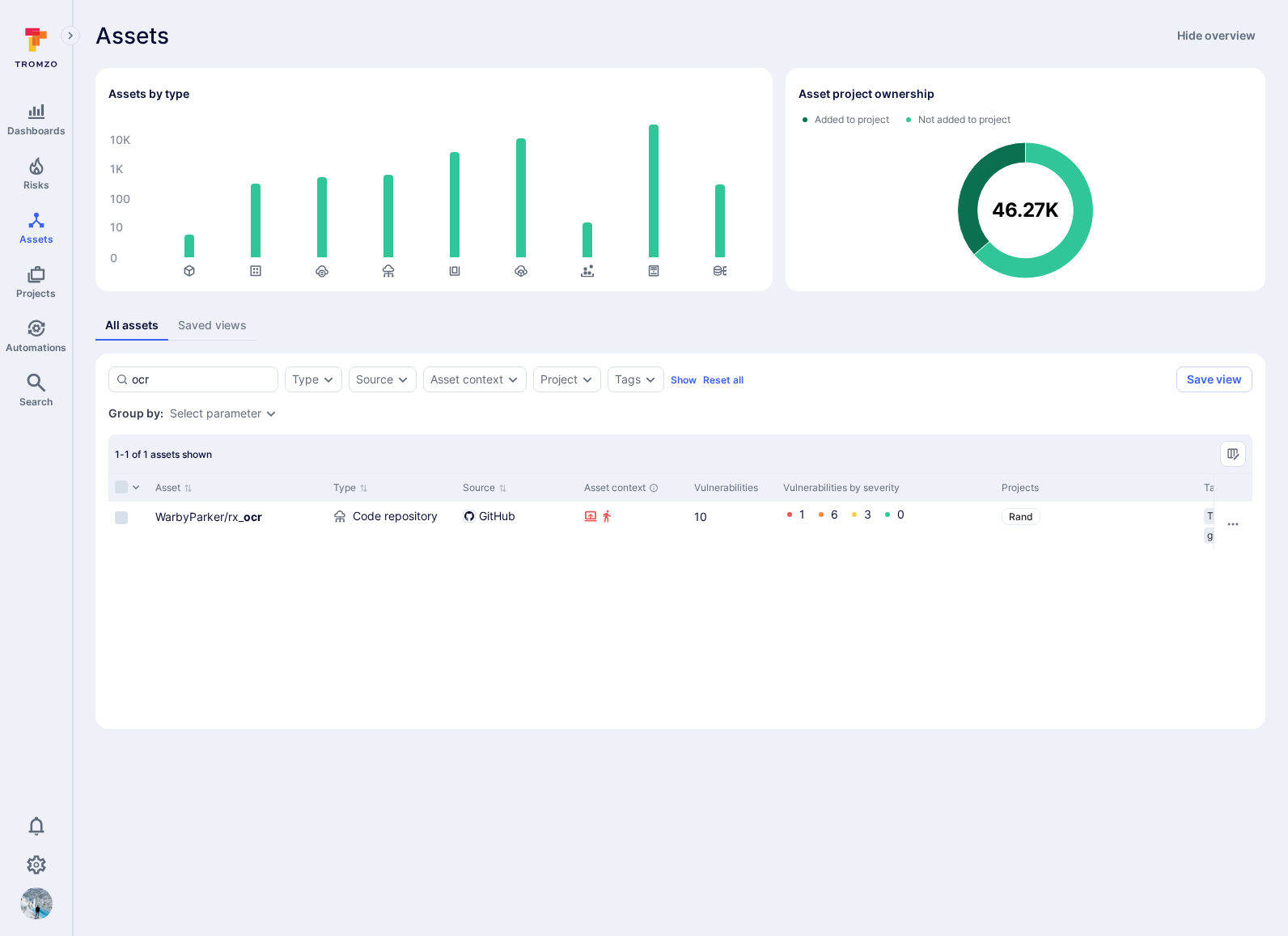
click at [246, 521] on b "ocr" at bounding box center [253, 517] width 18 height 14
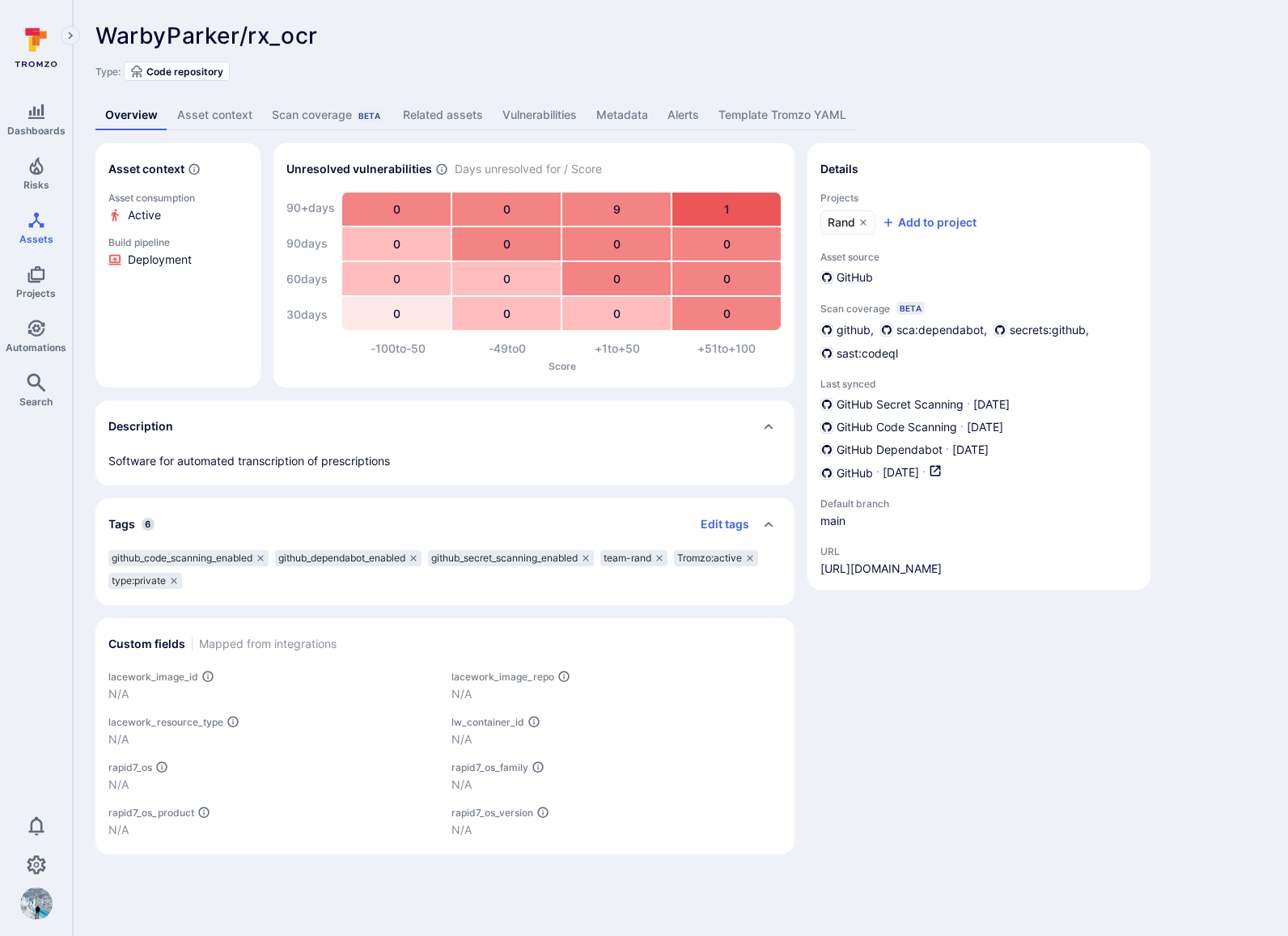
click at [434, 112] on link "Related assets" at bounding box center [442, 115] width 99 height 30
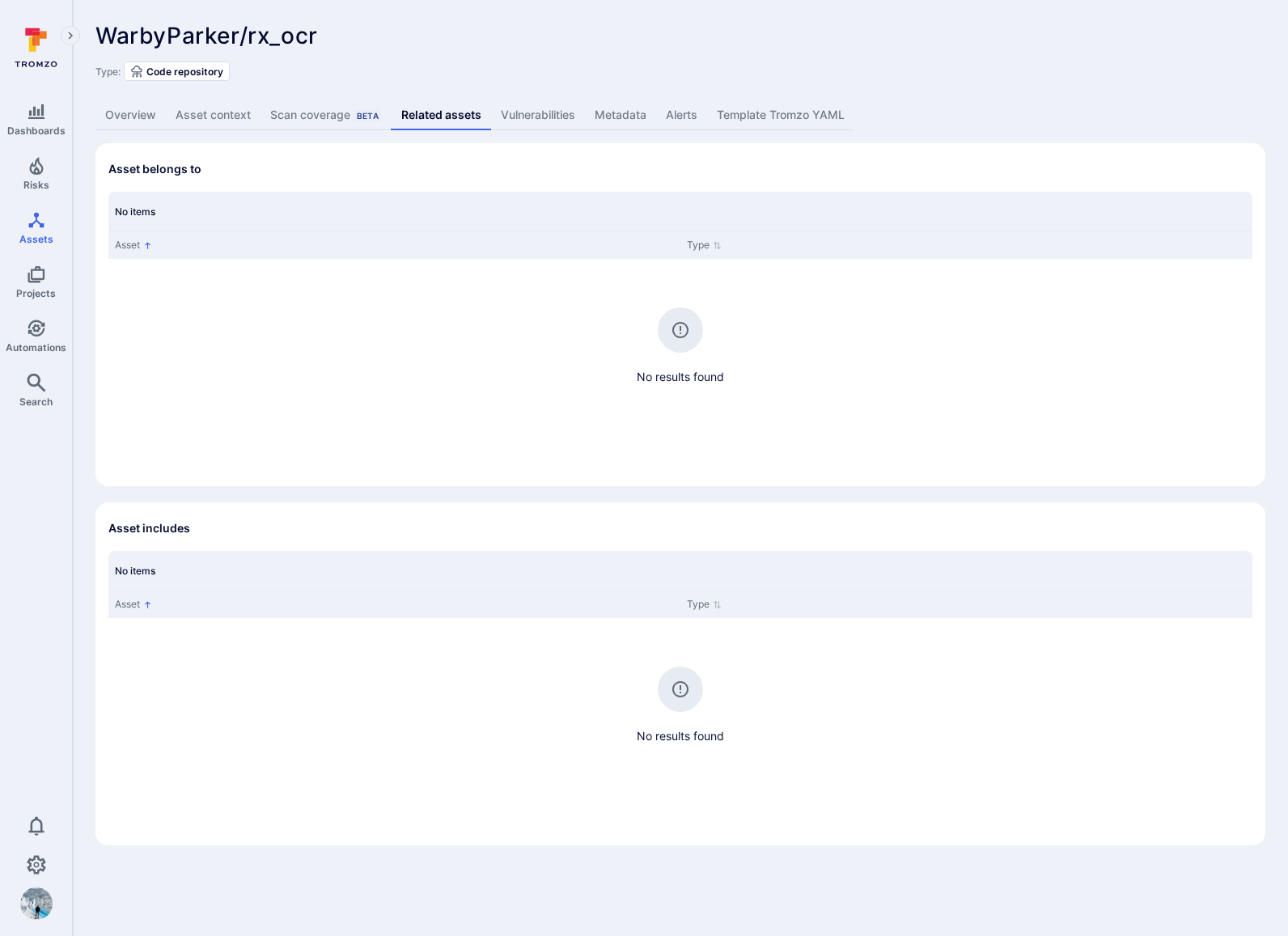
click at [321, 111] on div "Scan coverage Beta" at bounding box center [325, 115] width 111 height 16
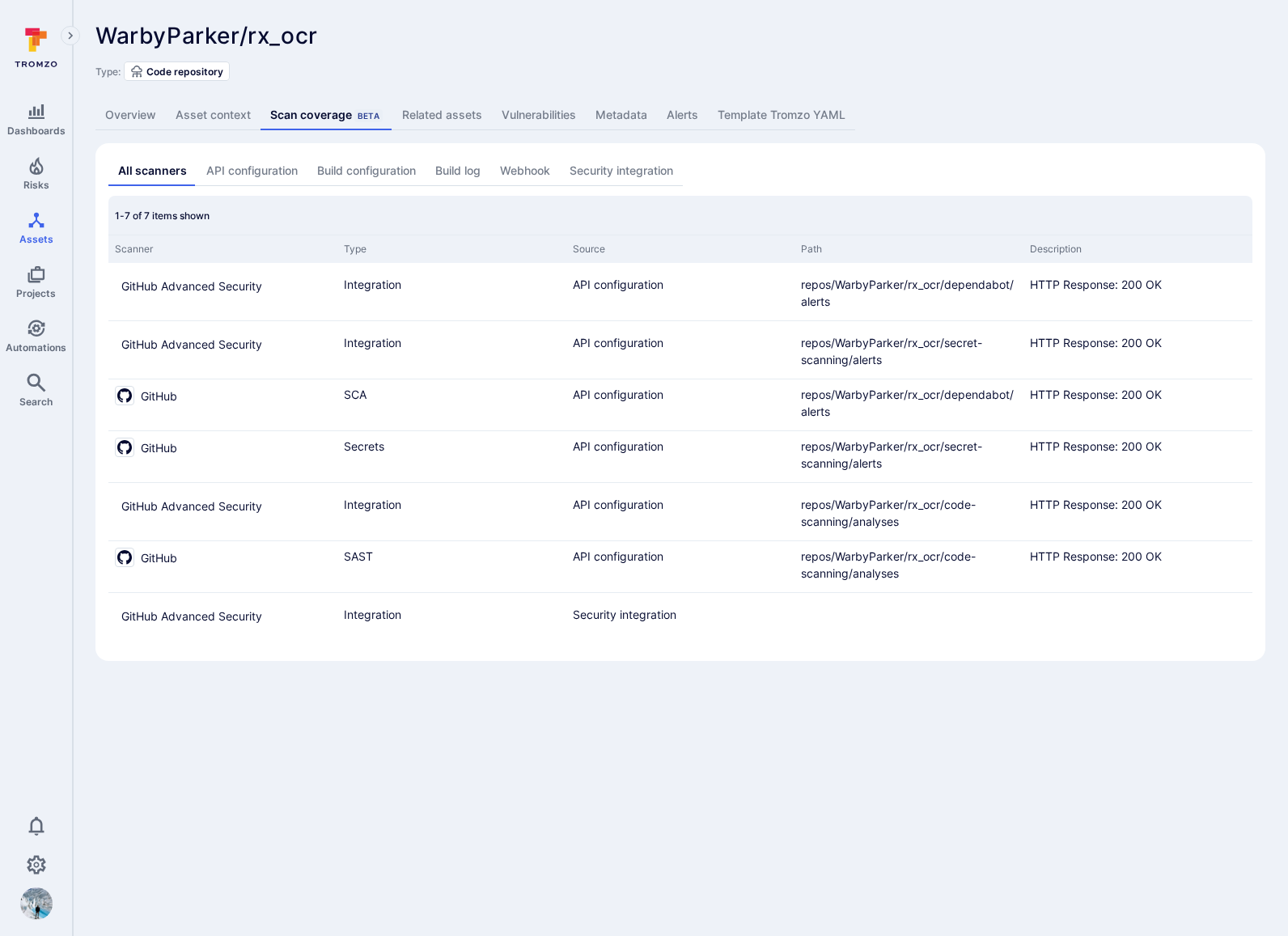
click at [277, 163] on link "API configuration" at bounding box center [252, 171] width 110 height 30
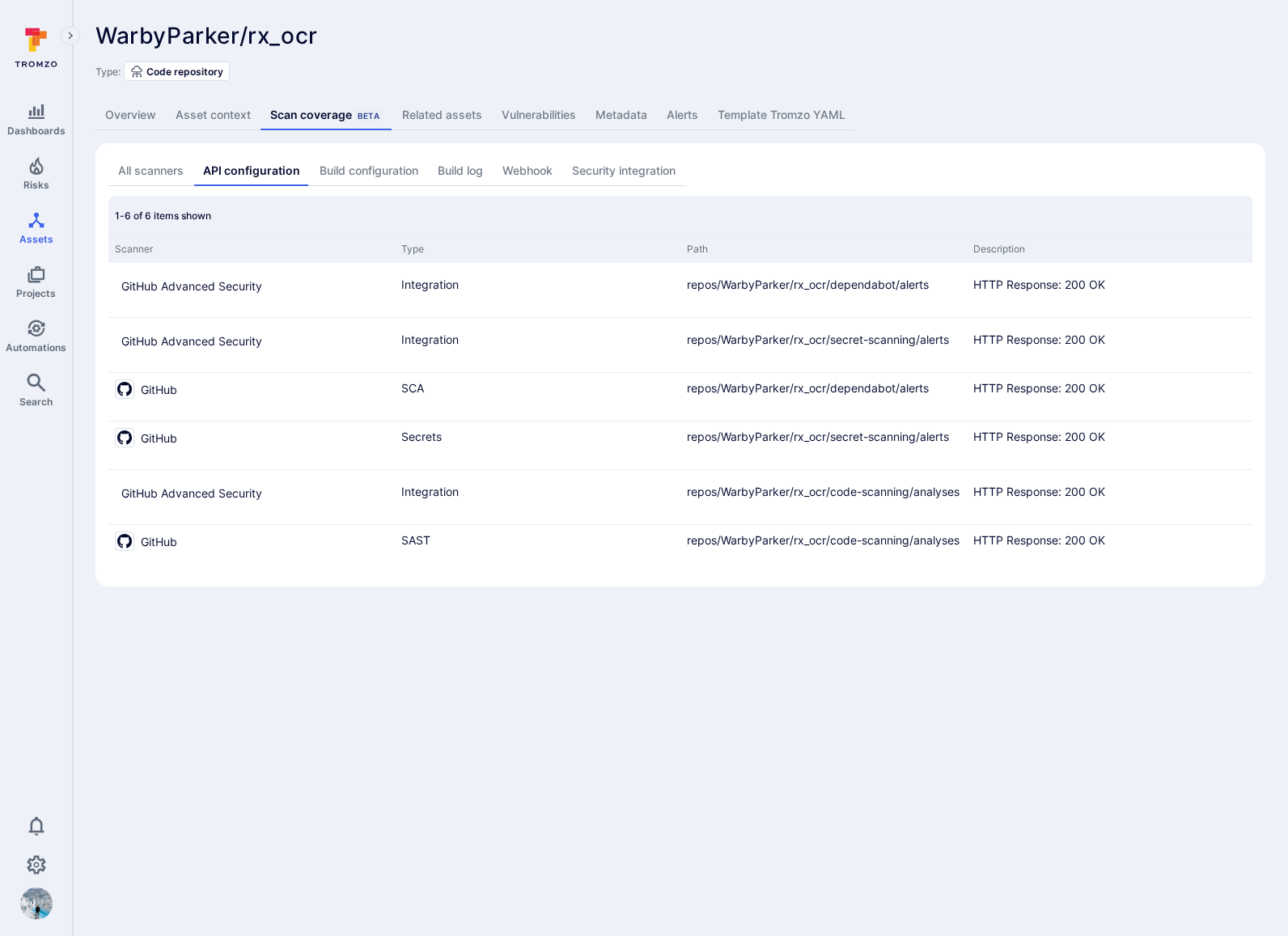
click at [175, 167] on link "All scanners" at bounding box center [151, 171] width 85 height 30
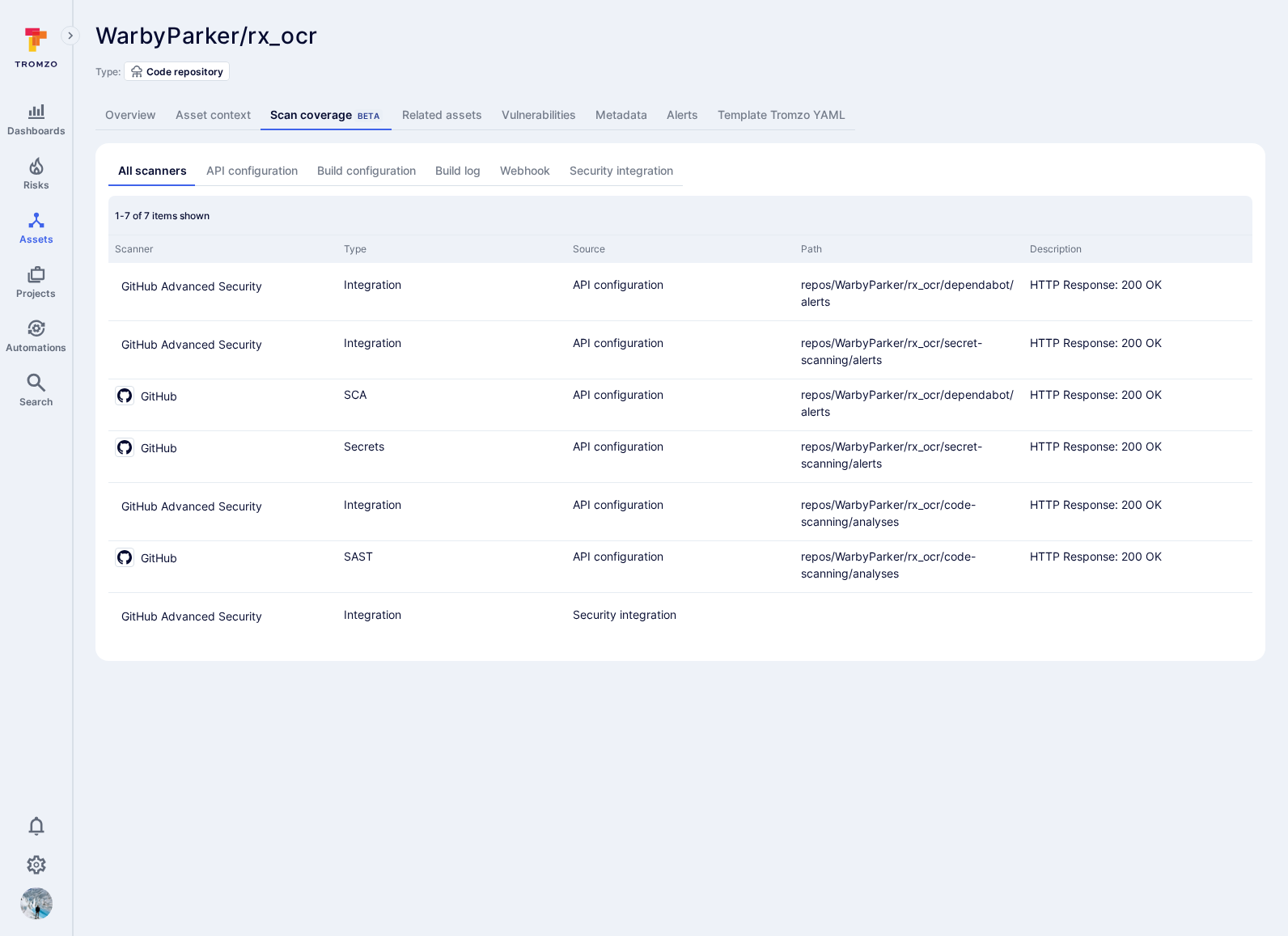
click at [507, 112] on link "Vulnerabilities" at bounding box center [538, 115] width 94 height 30
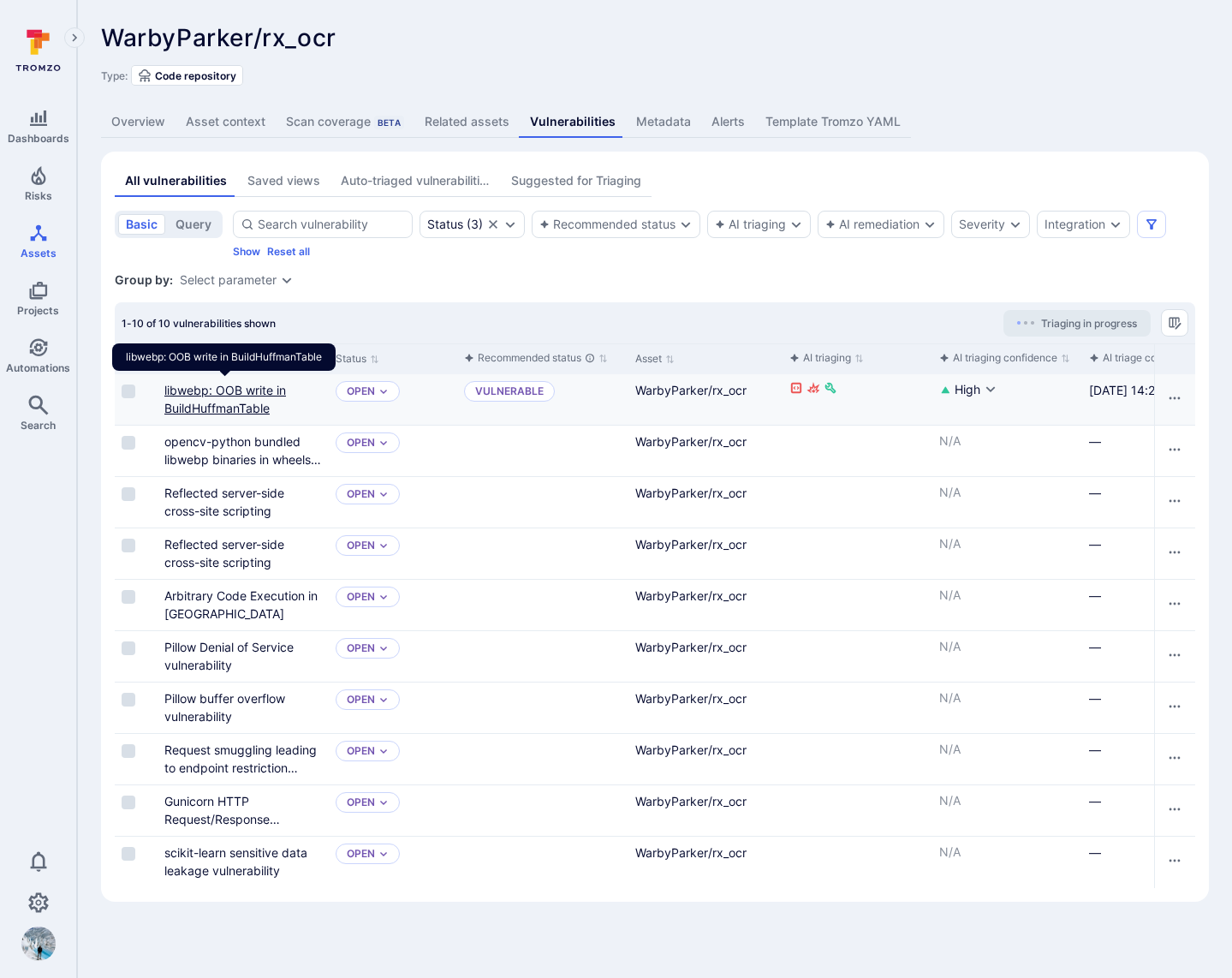
click at [237, 394] on link "libwebp: OOB write in BuildHuffmanTable" at bounding box center [225, 398] width 122 height 32
click at [196, 400] on link "libwebp: OOB write in BuildHuffmanTable" at bounding box center [225, 398] width 122 height 32
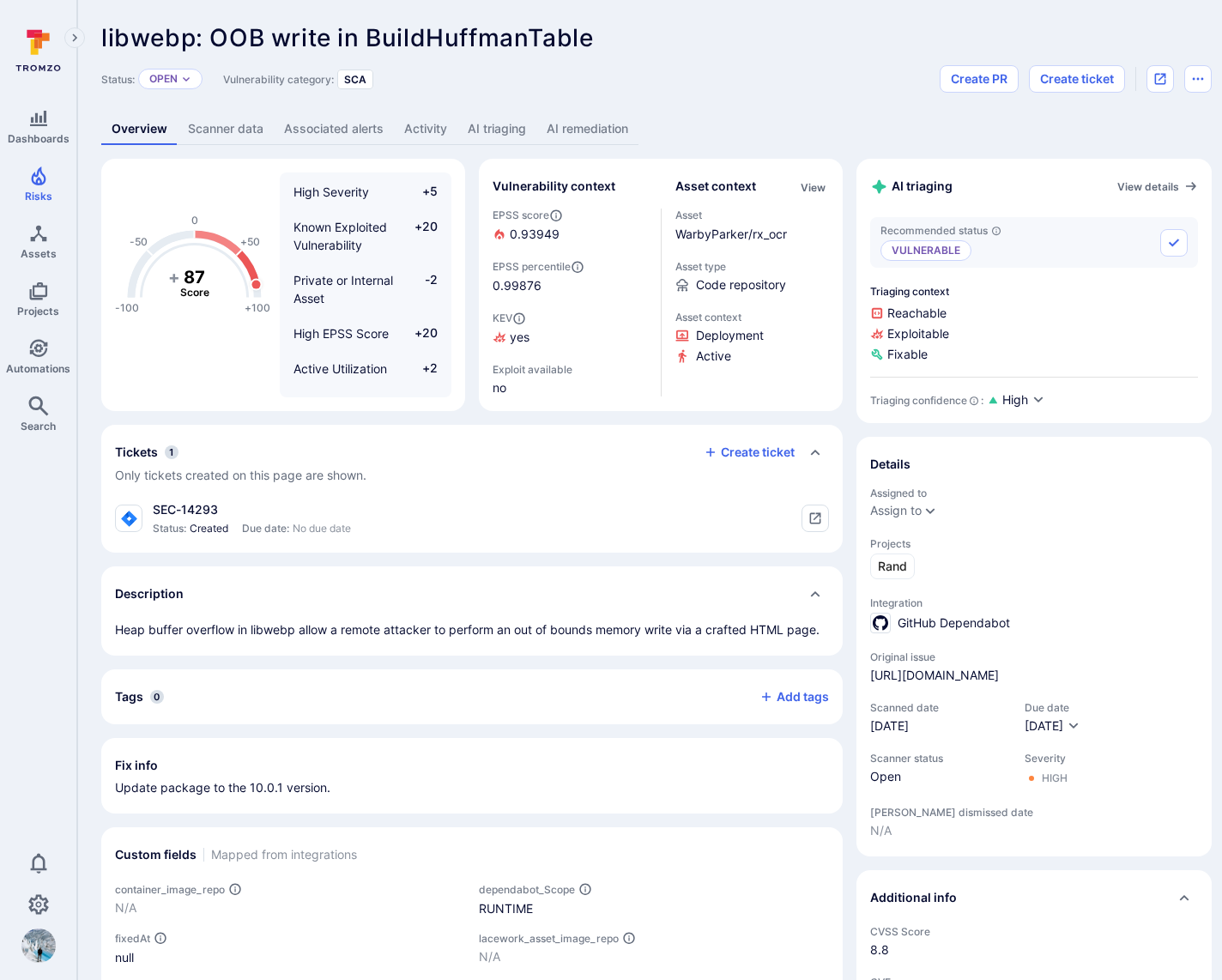
click at [430, 133] on link "Activity" at bounding box center [425, 129] width 63 height 32
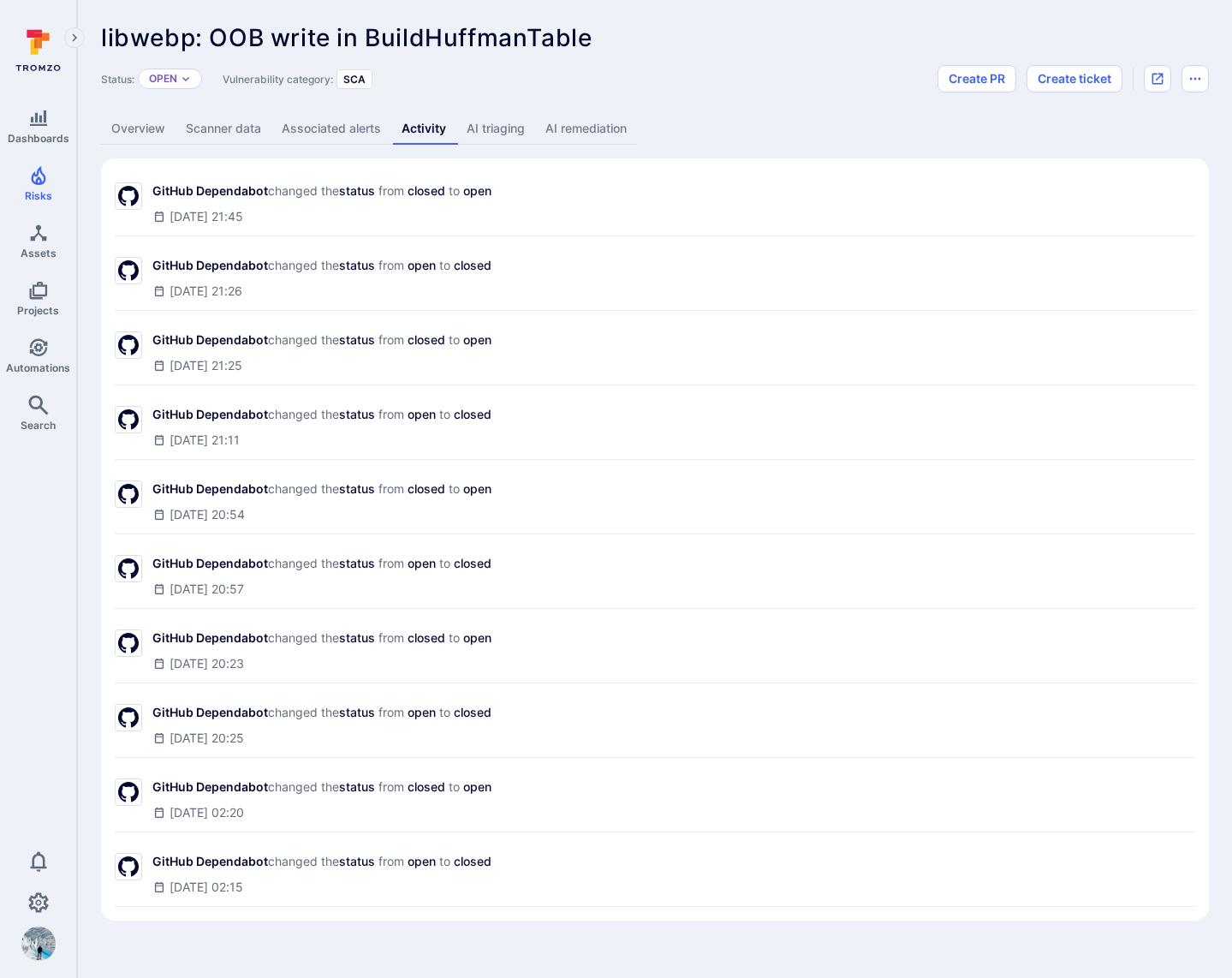
click at [331, 137] on link "Associated alerts" at bounding box center [330, 129] width 120 height 32
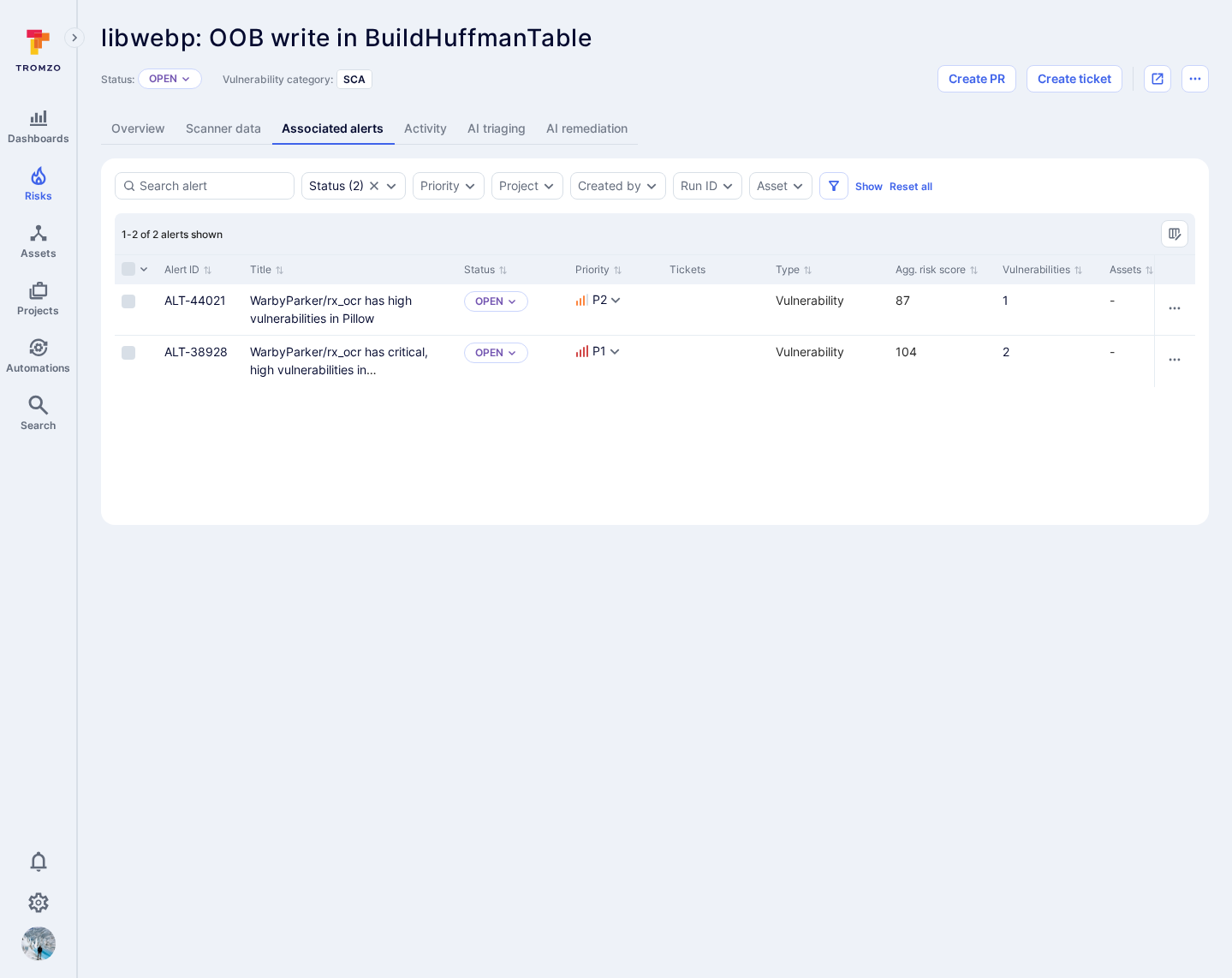
click at [250, 127] on link "Scanner data" at bounding box center [223, 129] width 96 height 32
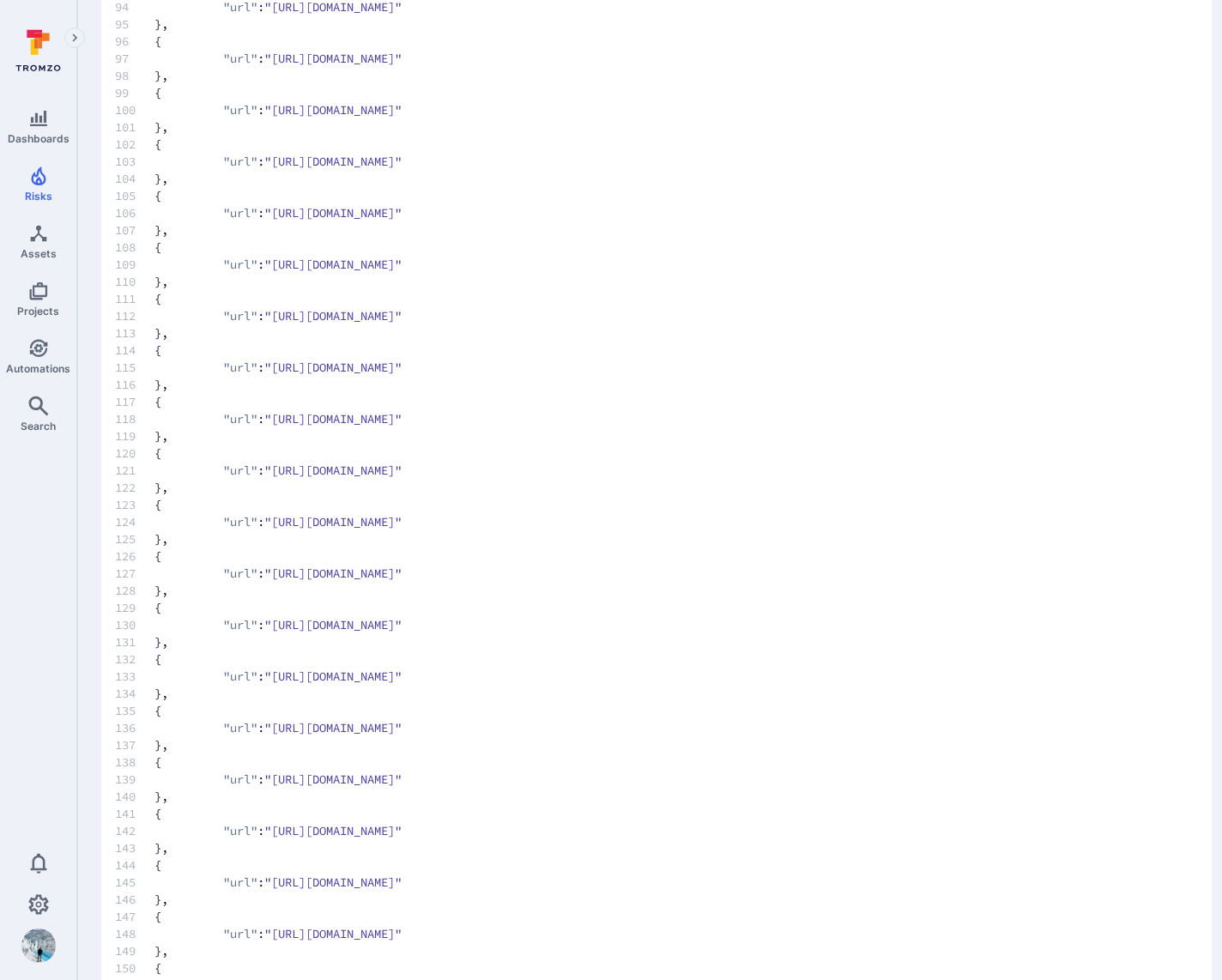
scroll to position [3726, 0]
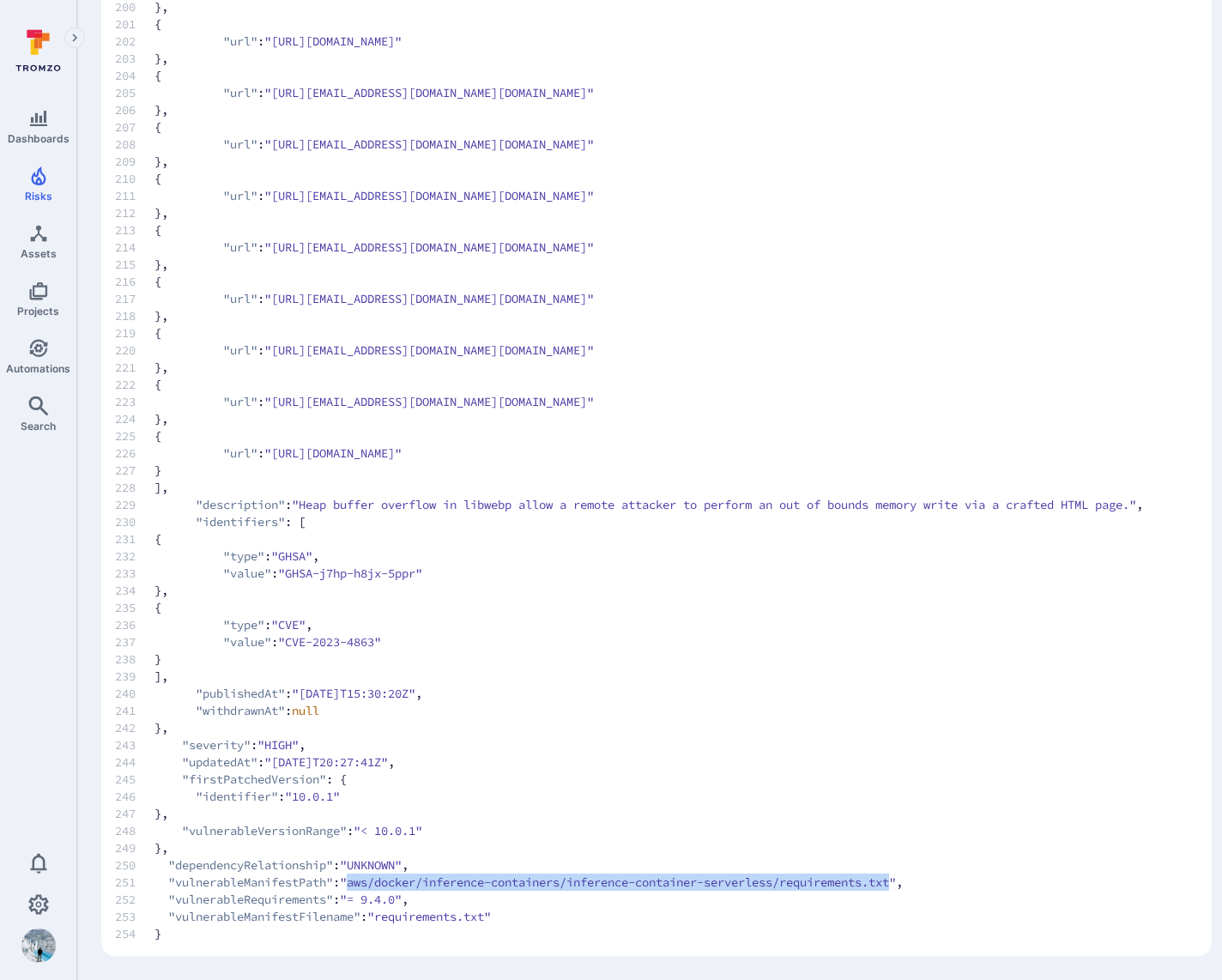
drag, startPoint x: 362, startPoint y: 883, endPoint x: 932, endPoint y: 884, distance: 570.0
click at [896, 884] on span ""aws/docker/inference-containers/inference-container-serverless/requirements.tx…" at bounding box center [618, 881] width 556 height 17
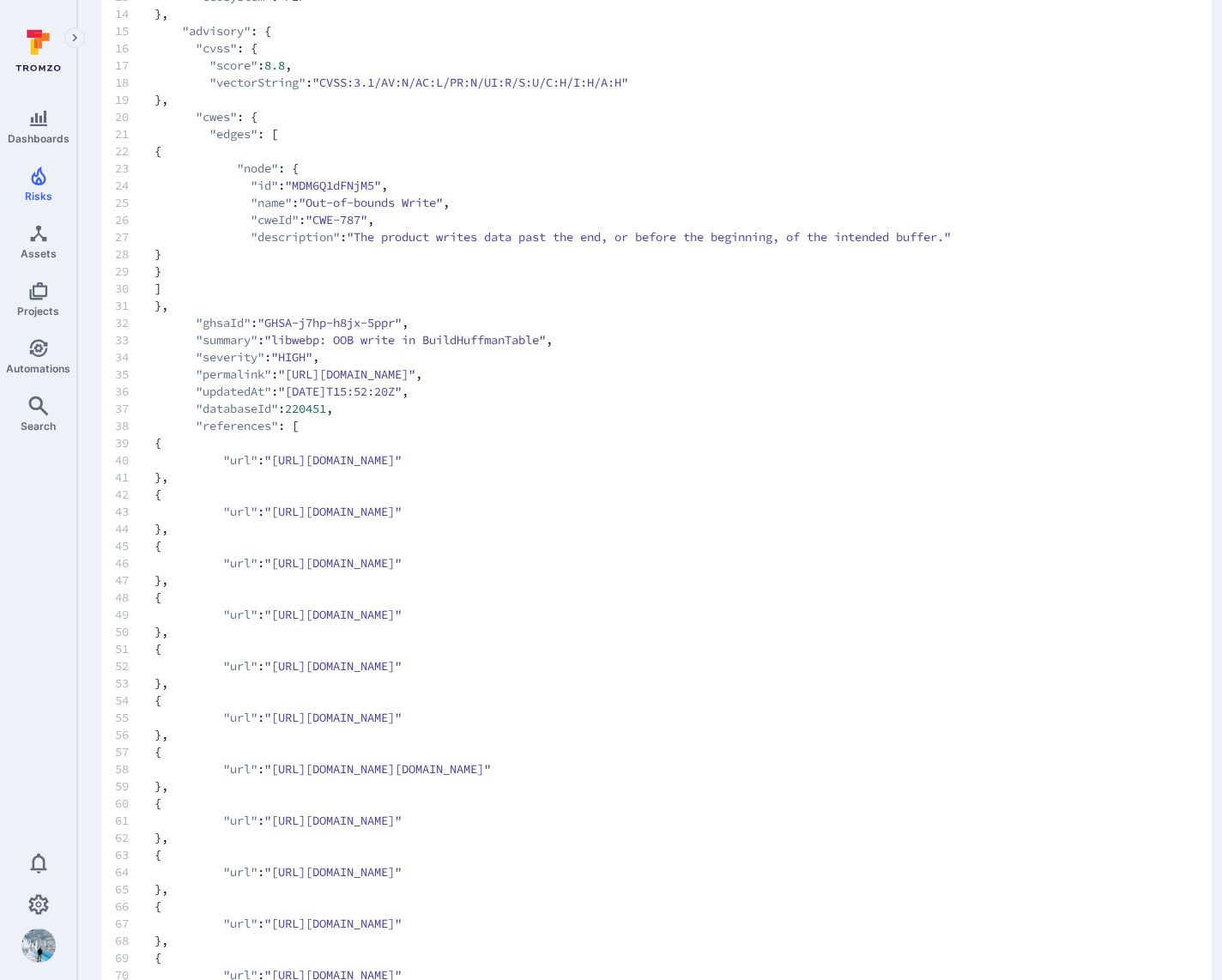
scroll to position [0, 0]
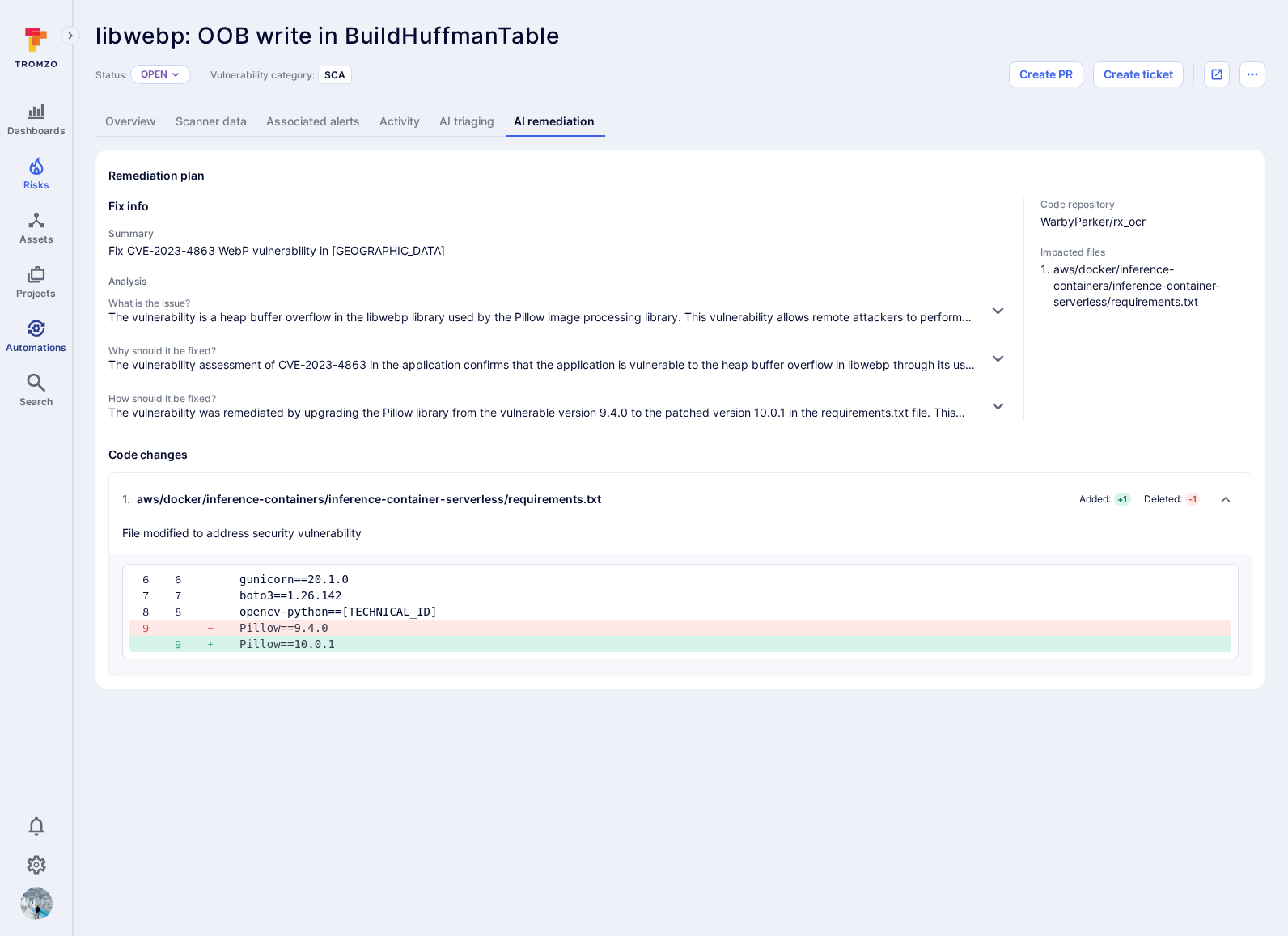
click at [46, 337] on link "Automations" at bounding box center [36, 336] width 72 height 47
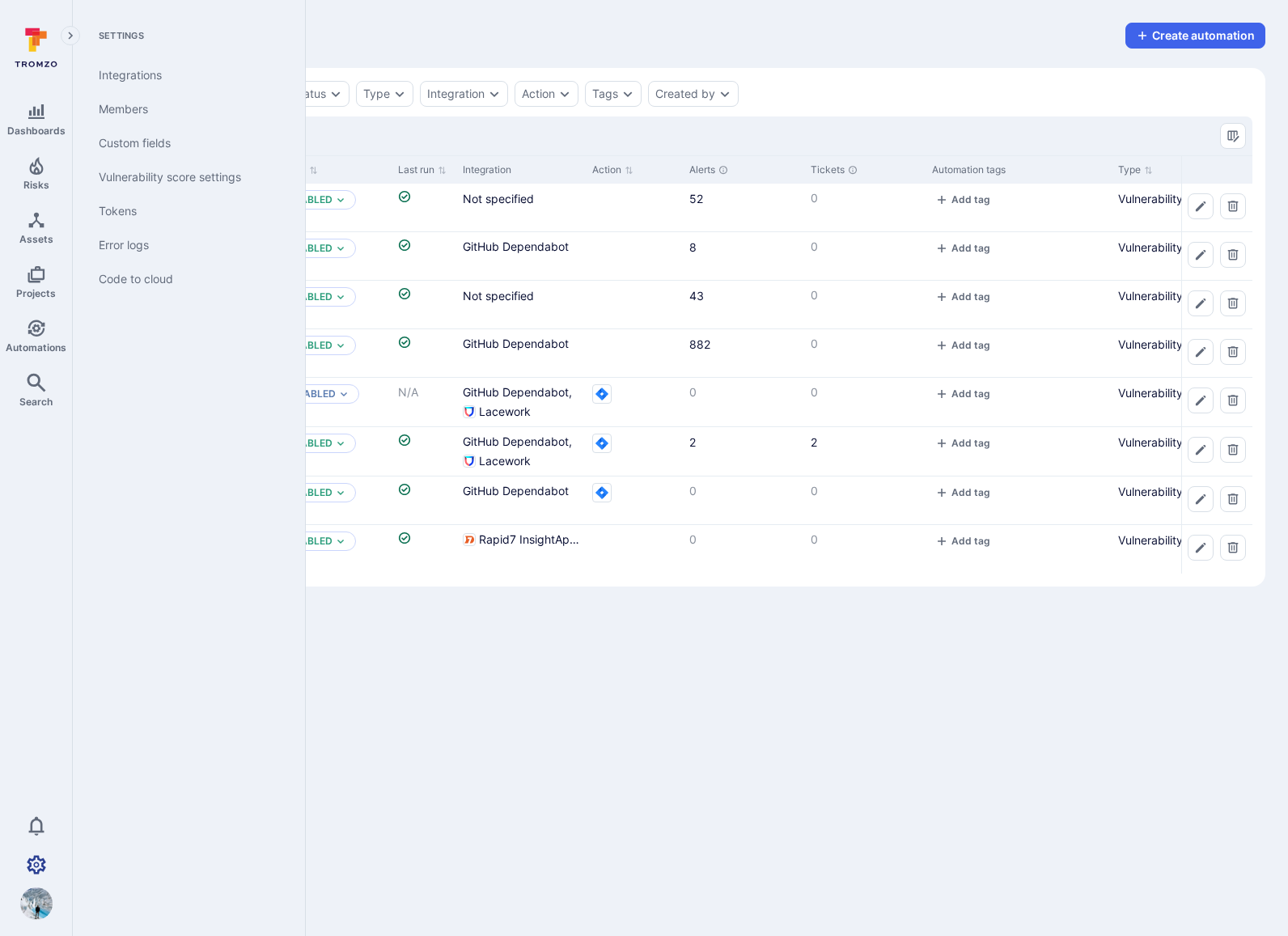
click at [43, 868] on icon "Settings" at bounding box center [36, 864] width 19 height 18
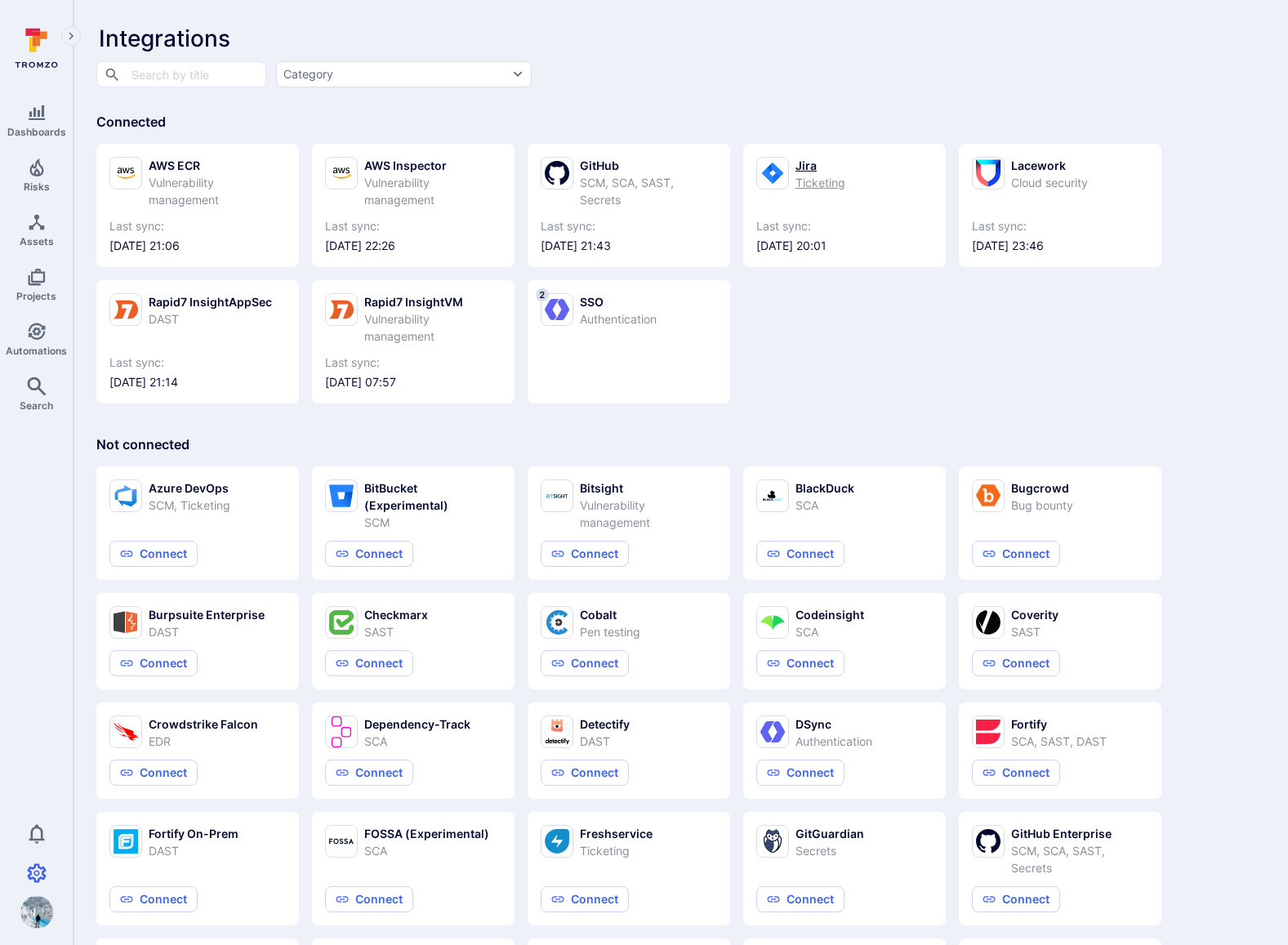
click at [820, 205] on link "Jira Ticketing Last sync: 2025/09/14 at 20:01" at bounding box center [844, 205] width 176 height 97
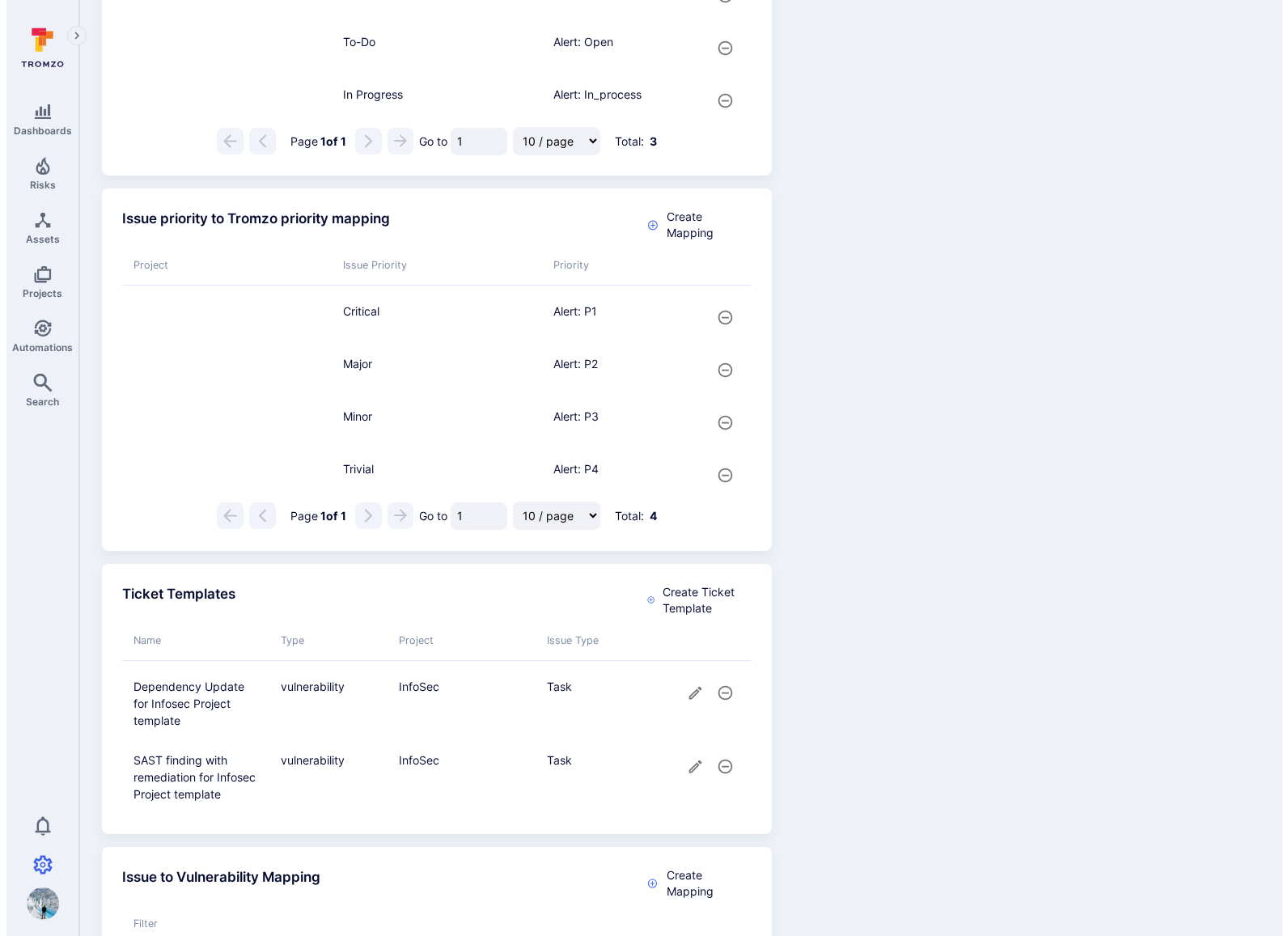
scroll to position [1004, 0]
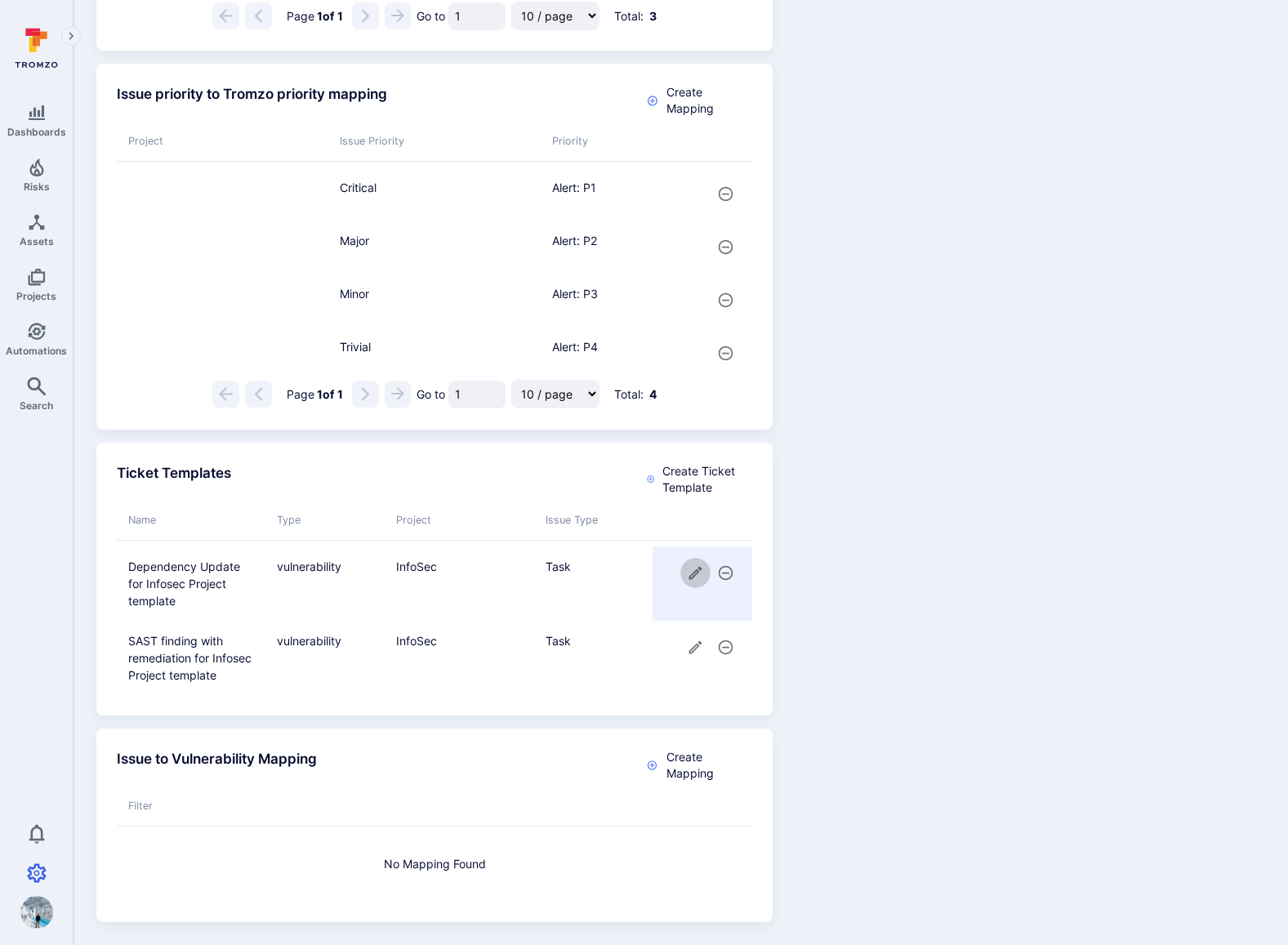
click at [698, 585] on button "cell for" at bounding box center [696, 573] width 30 height 30
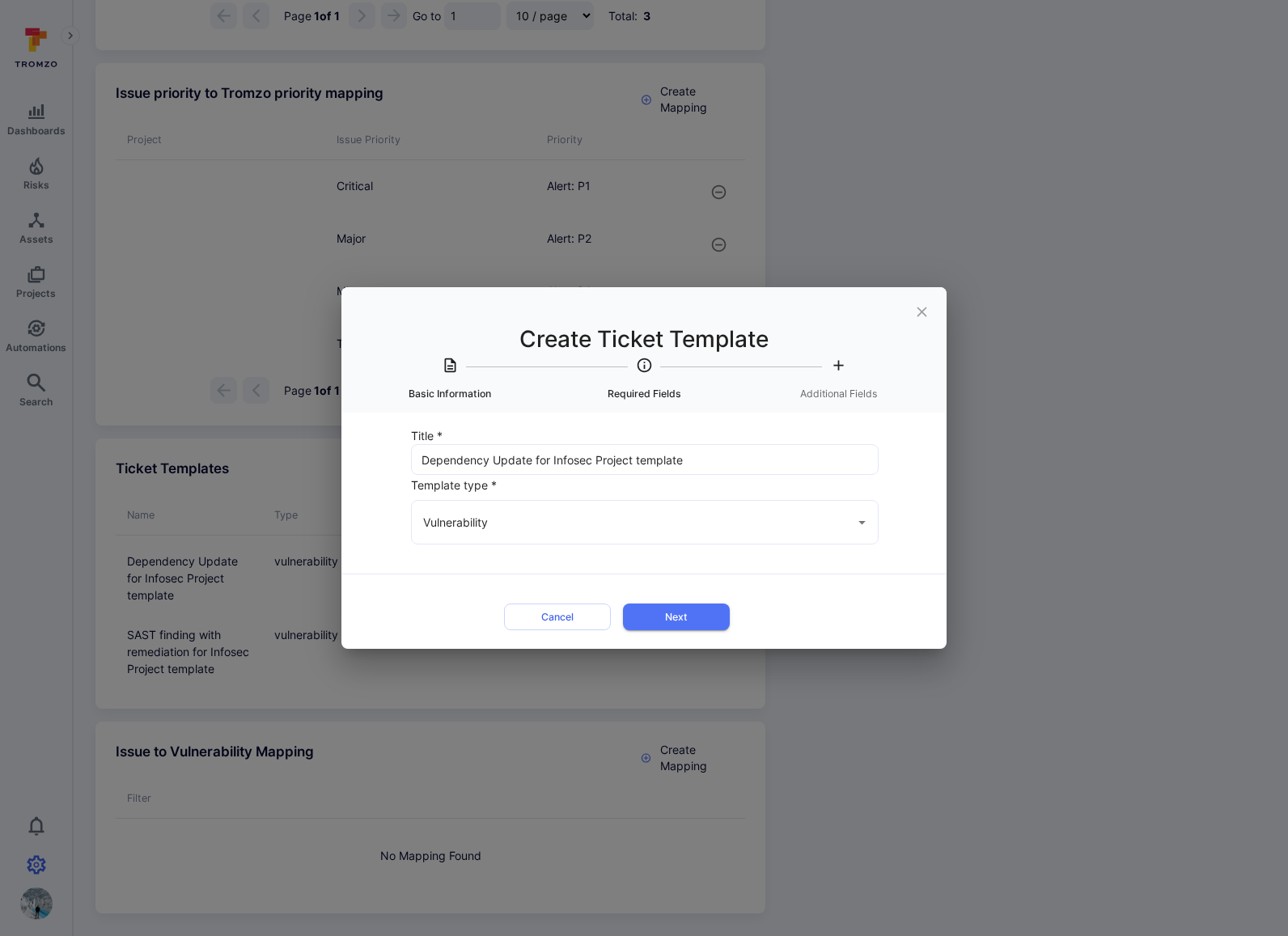
click at [686, 613] on button "Next" at bounding box center [676, 617] width 107 height 26
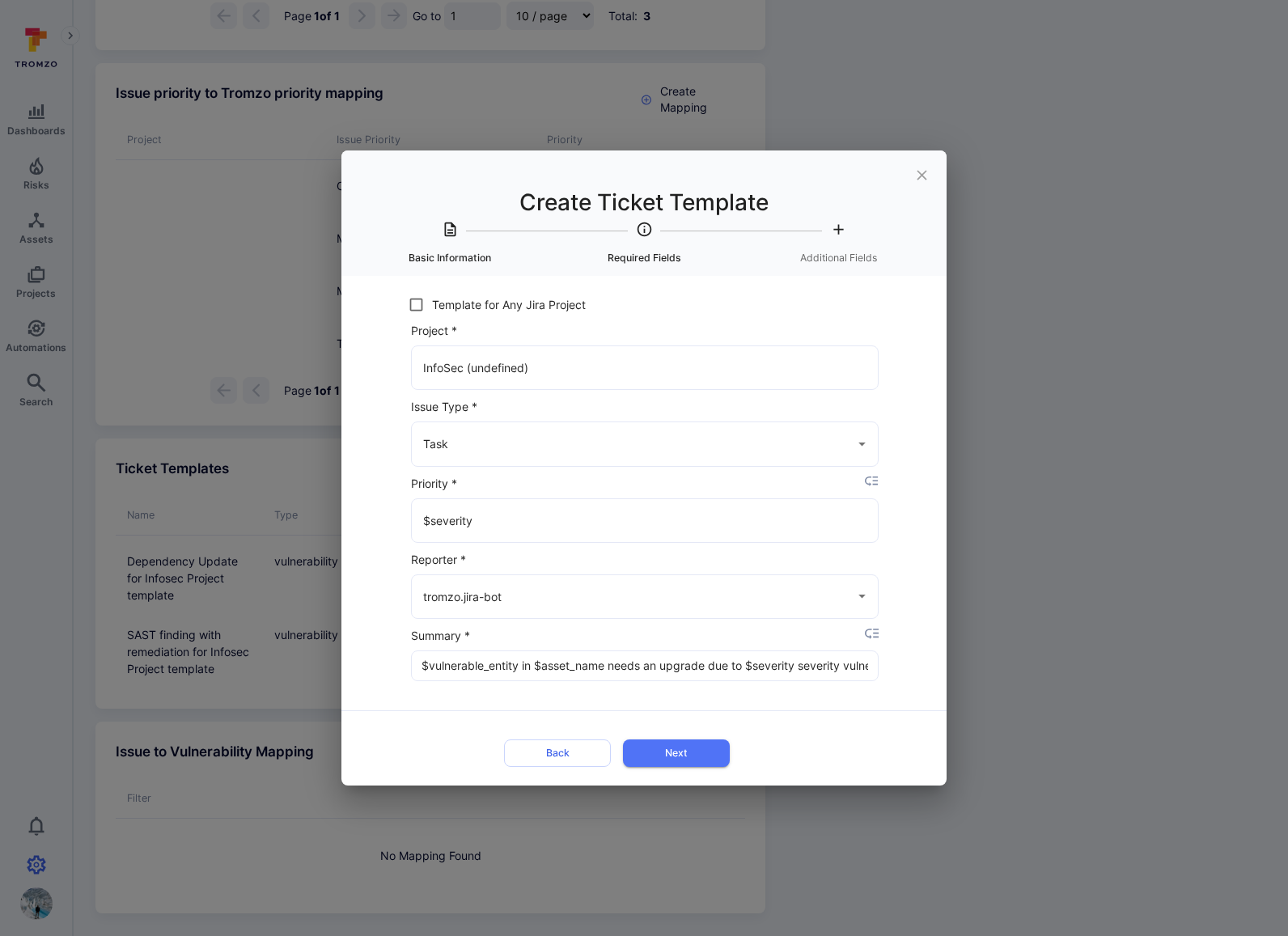
click at [813, 663] on input "$vulnerable_entity in $asset_name needs an upgrade due to $severity severity vu…" at bounding box center [644, 666] width 466 height 29
click at [694, 748] on button "Next" at bounding box center [676, 753] width 107 height 26
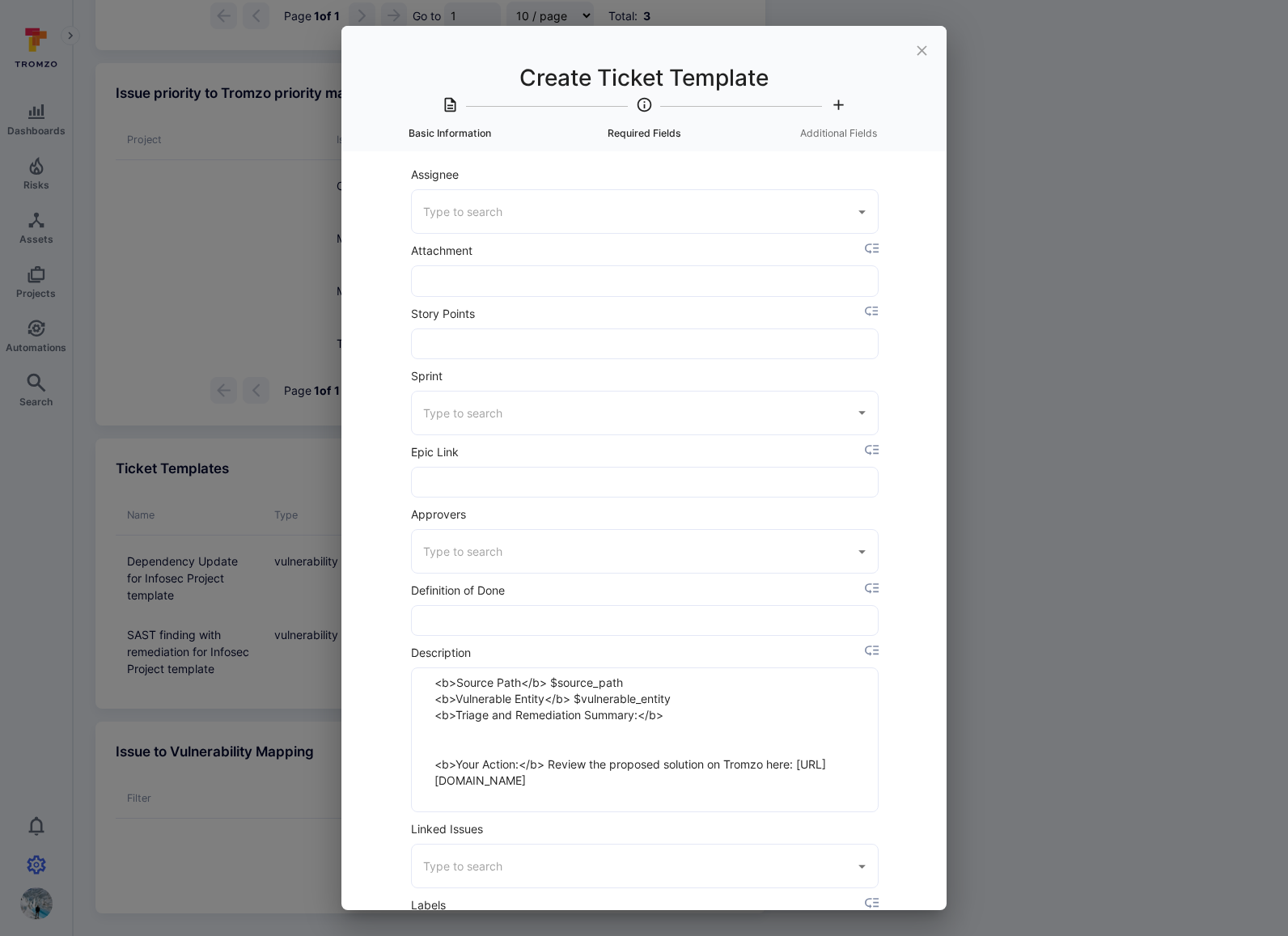
scroll to position [233, 0]
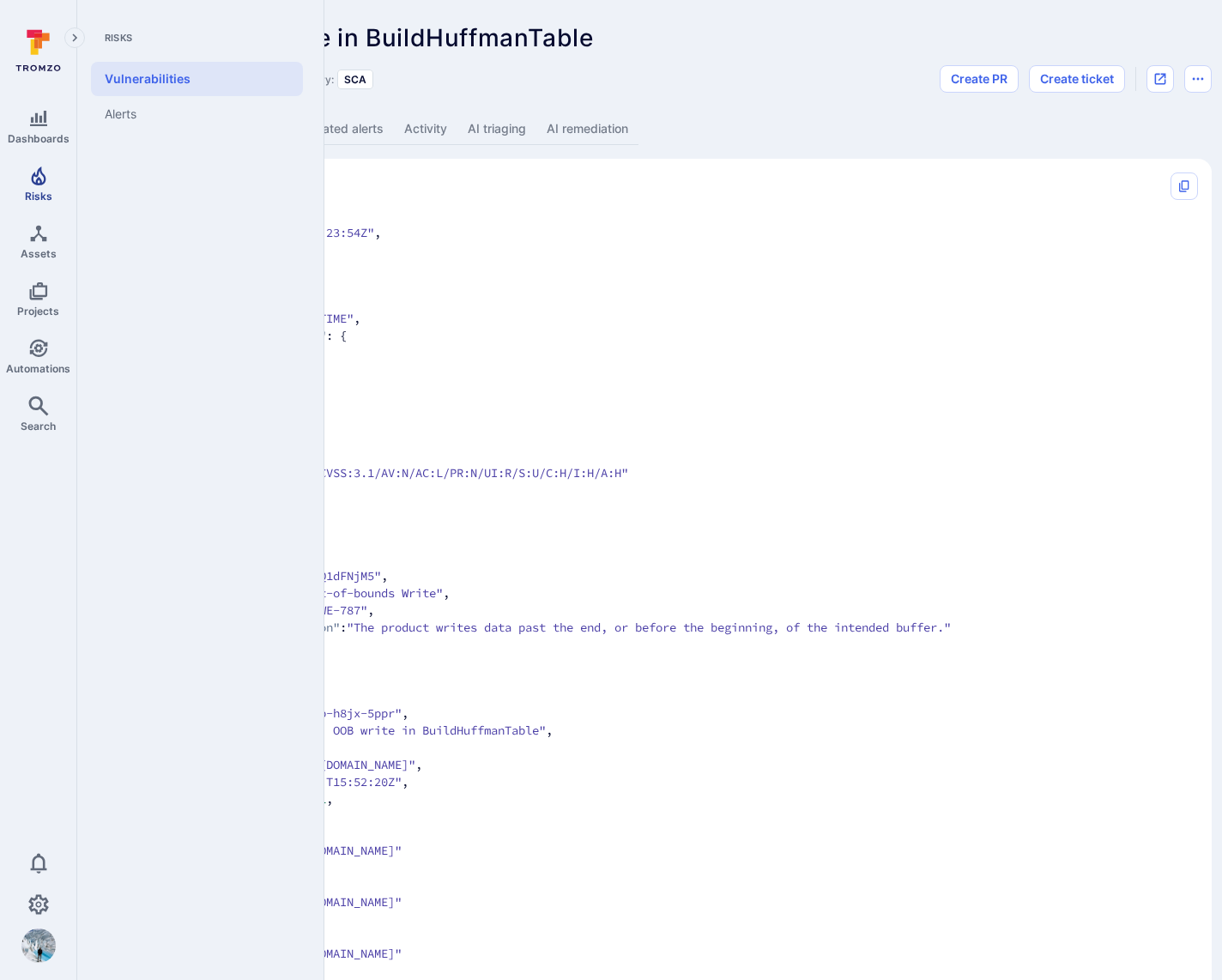
click at [42, 190] on span "Risks" at bounding box center [39, 196] width 28 height 13
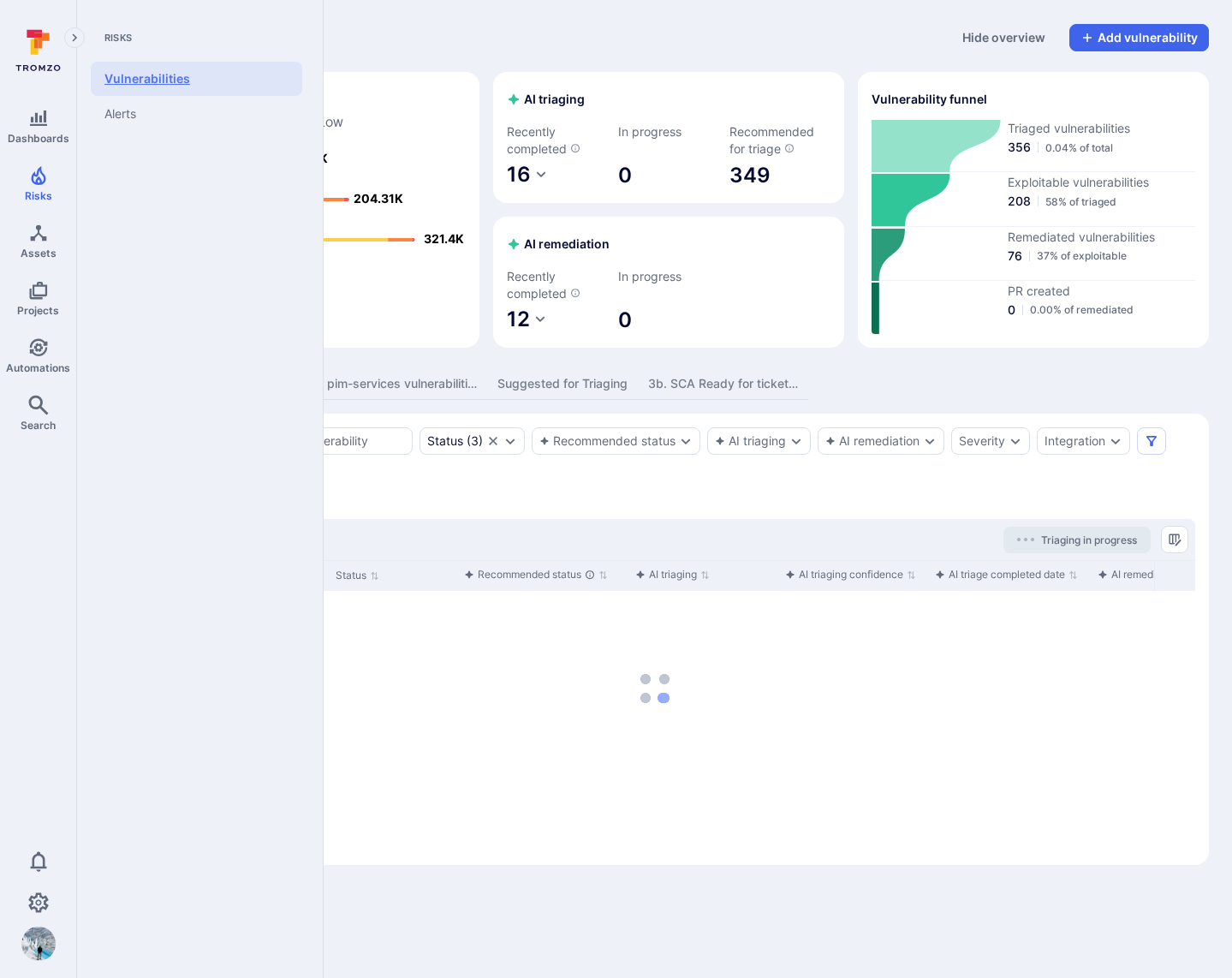
click at [166, 74] on link "Vulnerabilities" at bounding box center [197, 78] width 212 height 34
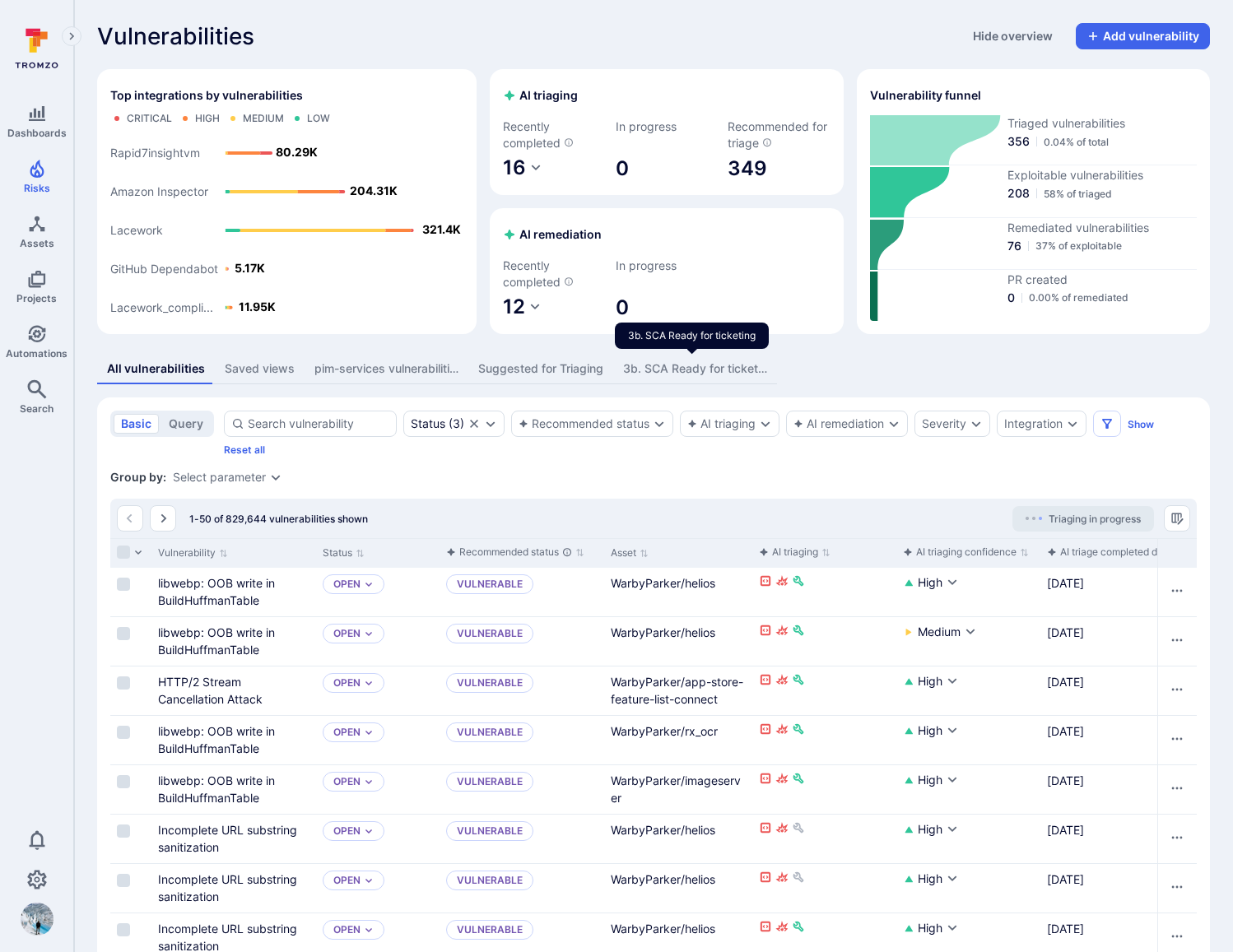
click at [674, 369] on div "3b. SCA Ready for ticketing" at bounding box center [694, 368] width 144 height 16
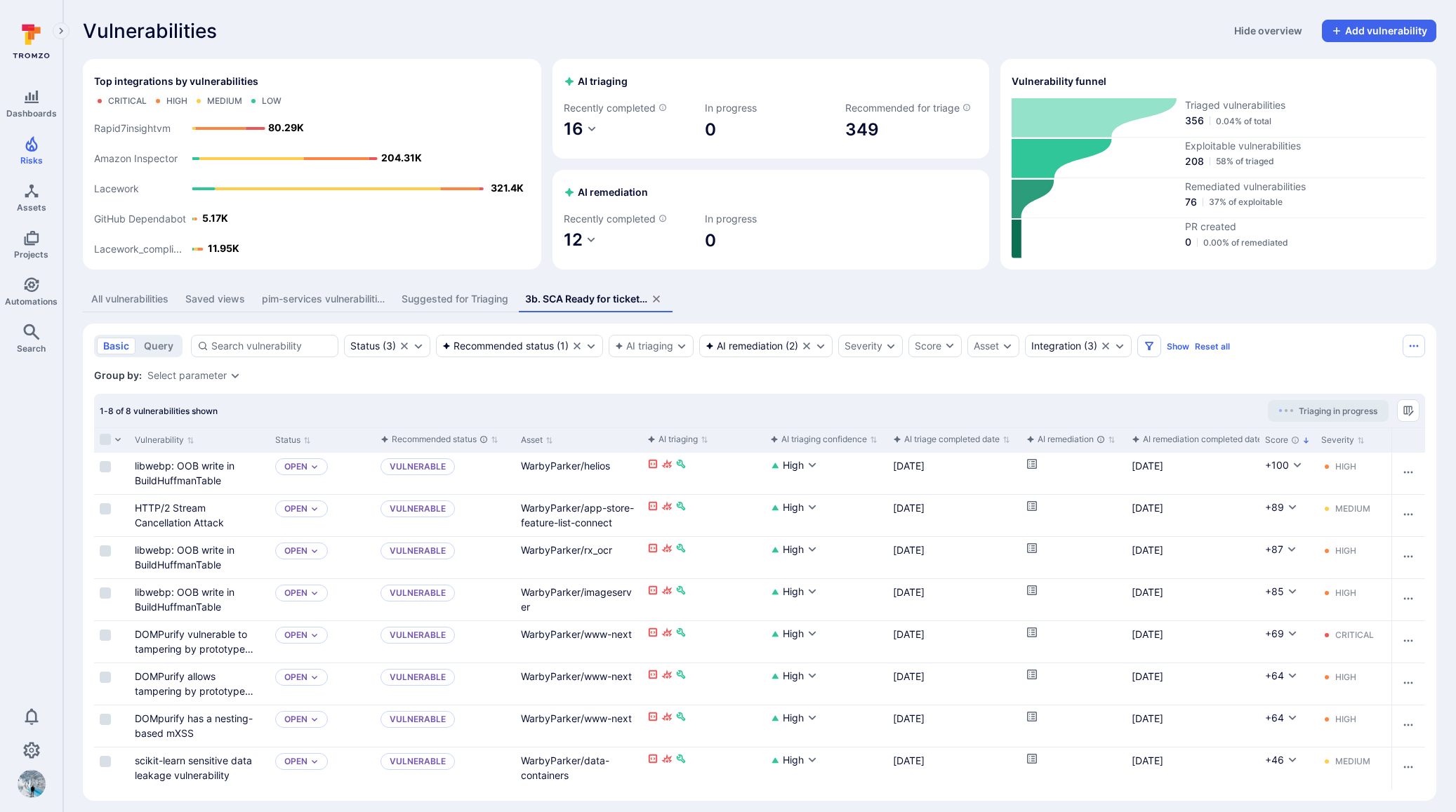
click at [358, 0] on div "Vulnerabilities Hide overview Add vulnerability Top integrations by vulnerabili…" at bounding box center [760, 410] width 1393 height 821
